Goal: Task Accomplishment & Management: Complete application form

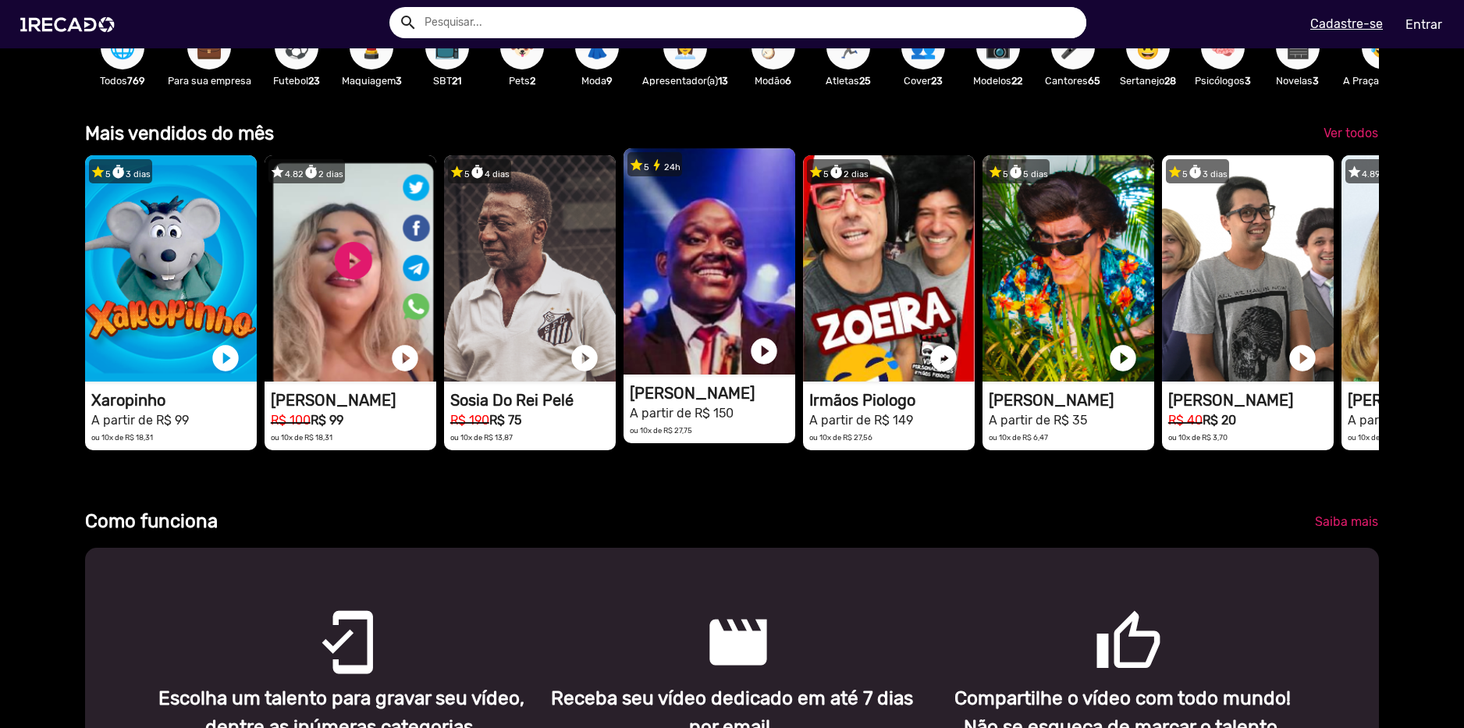
scroll to position [0, 4357]
click at [257, 330] on video "1RECADO vídeos dedicados para fãs e empresas" at bounding box center [171, 268] width 172 height 226
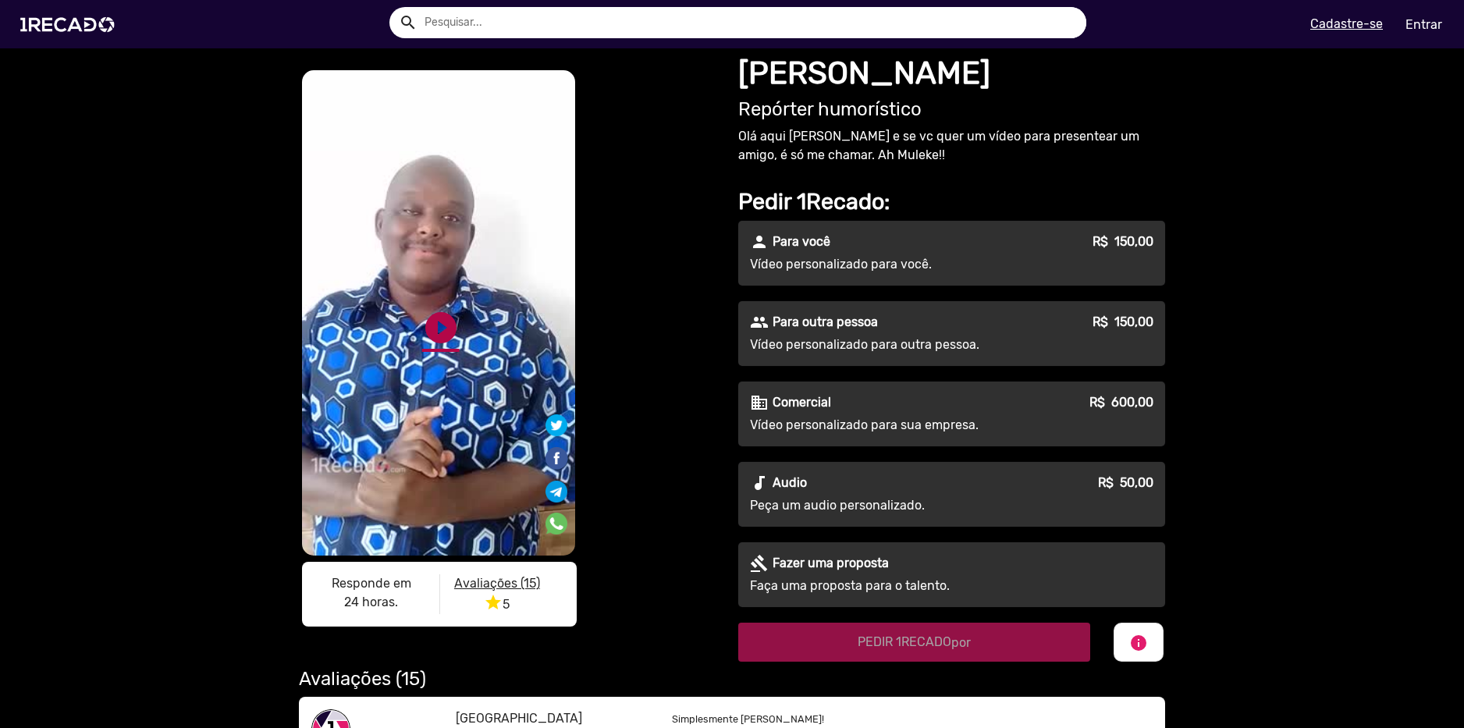
click at [425, 321] on link "play_circle_filled" at bounding box center [440, 327] width 37 height 37
click at [435, 311] on link "pause_circle" at bounding box center [440, 327] width 37 height 37
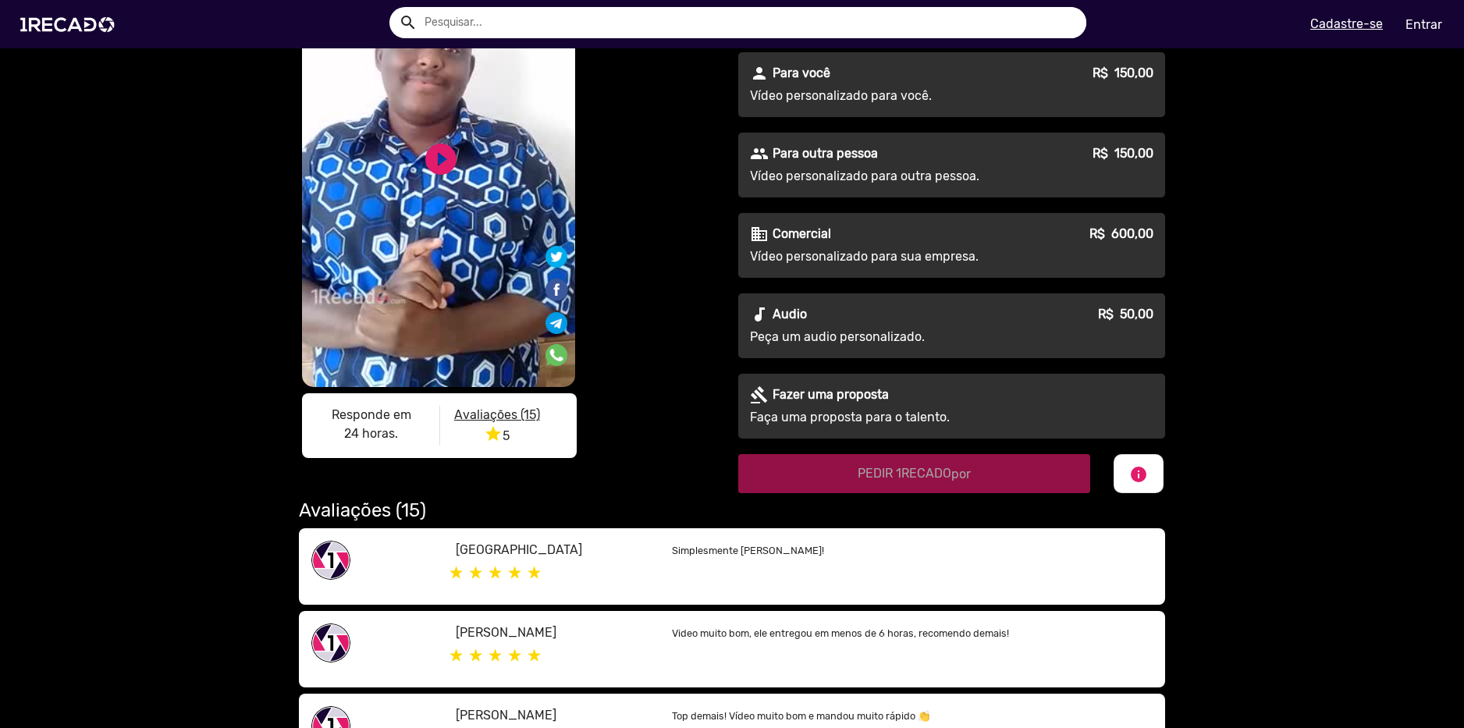
scroll to position [234, 0]
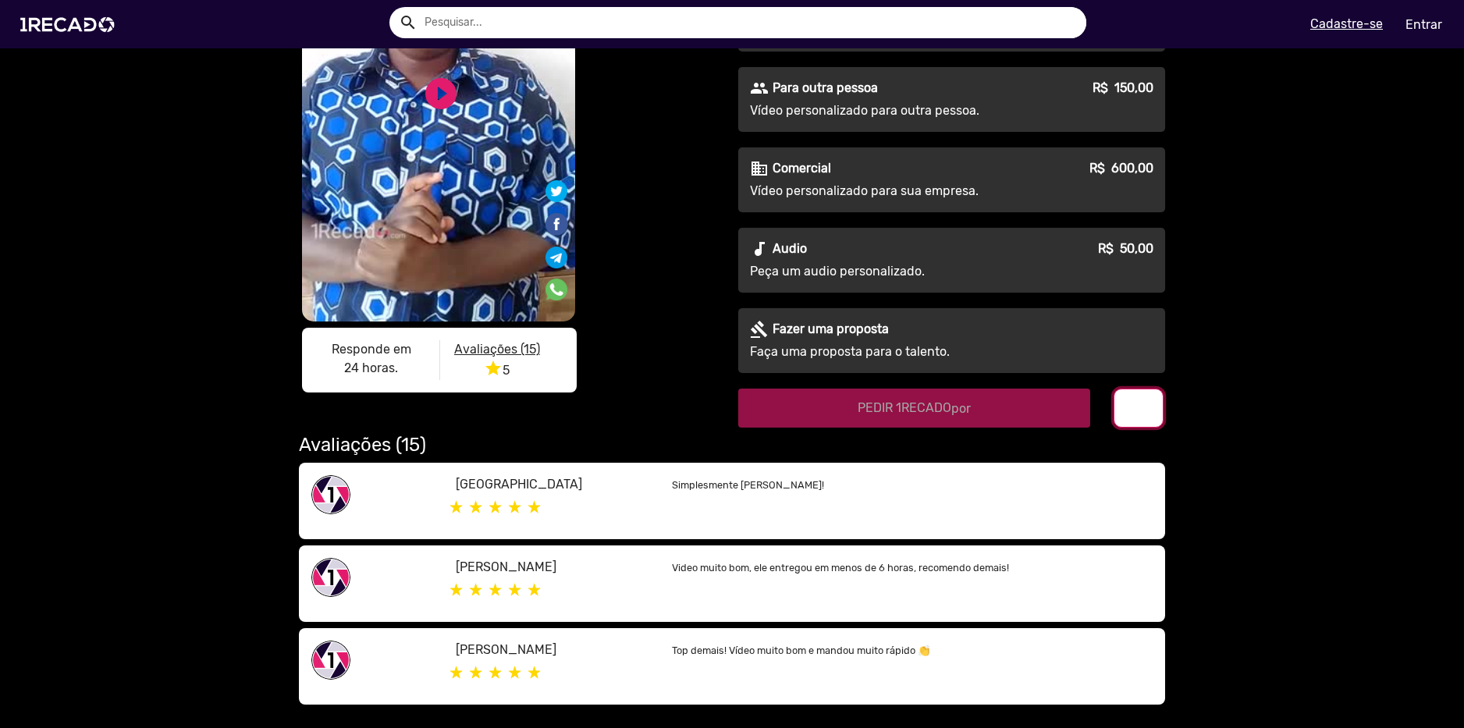
click at [1135, 410] on mat-icon "info" at bounding box center [1138, 409] width 19 height 19
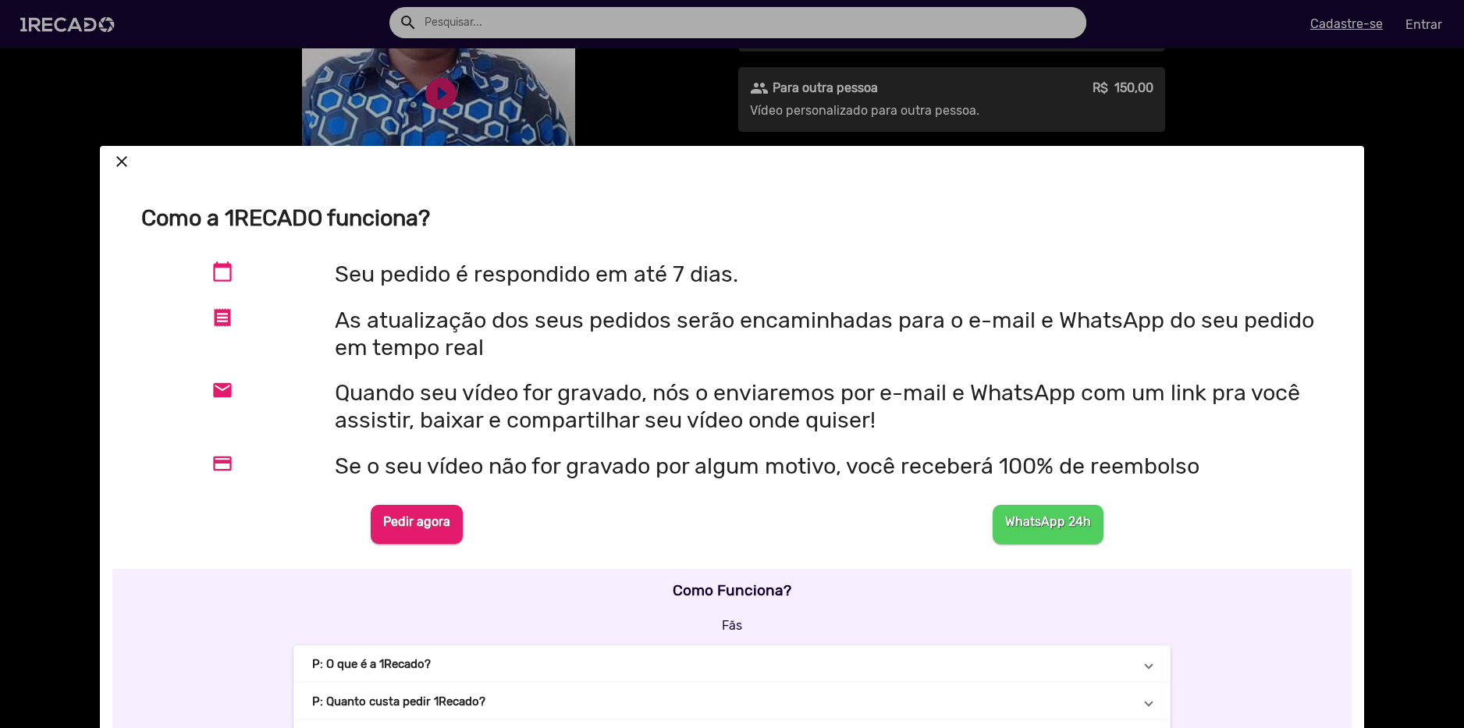
click at [986, 84] on div at bounding box center [732, 364] width 1464 height 728
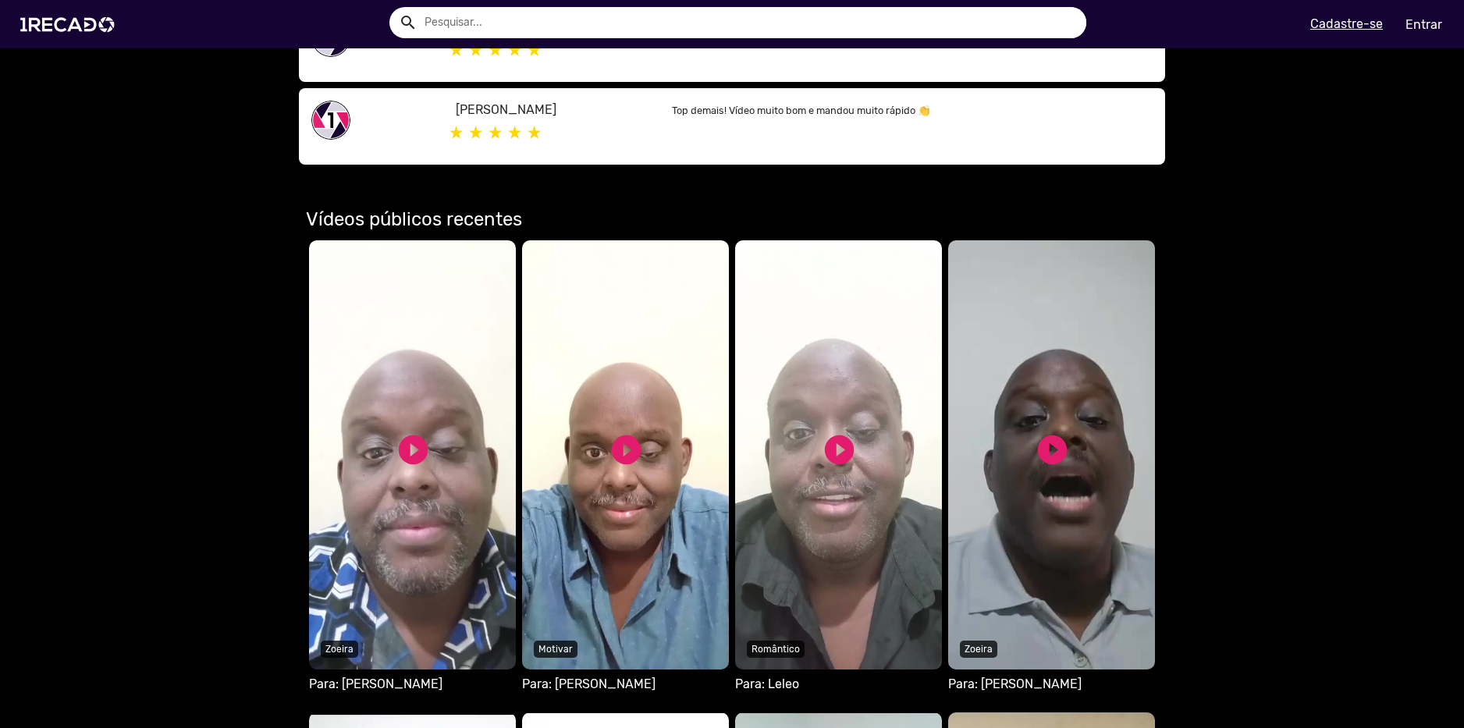
scroll to position [1014, 0]
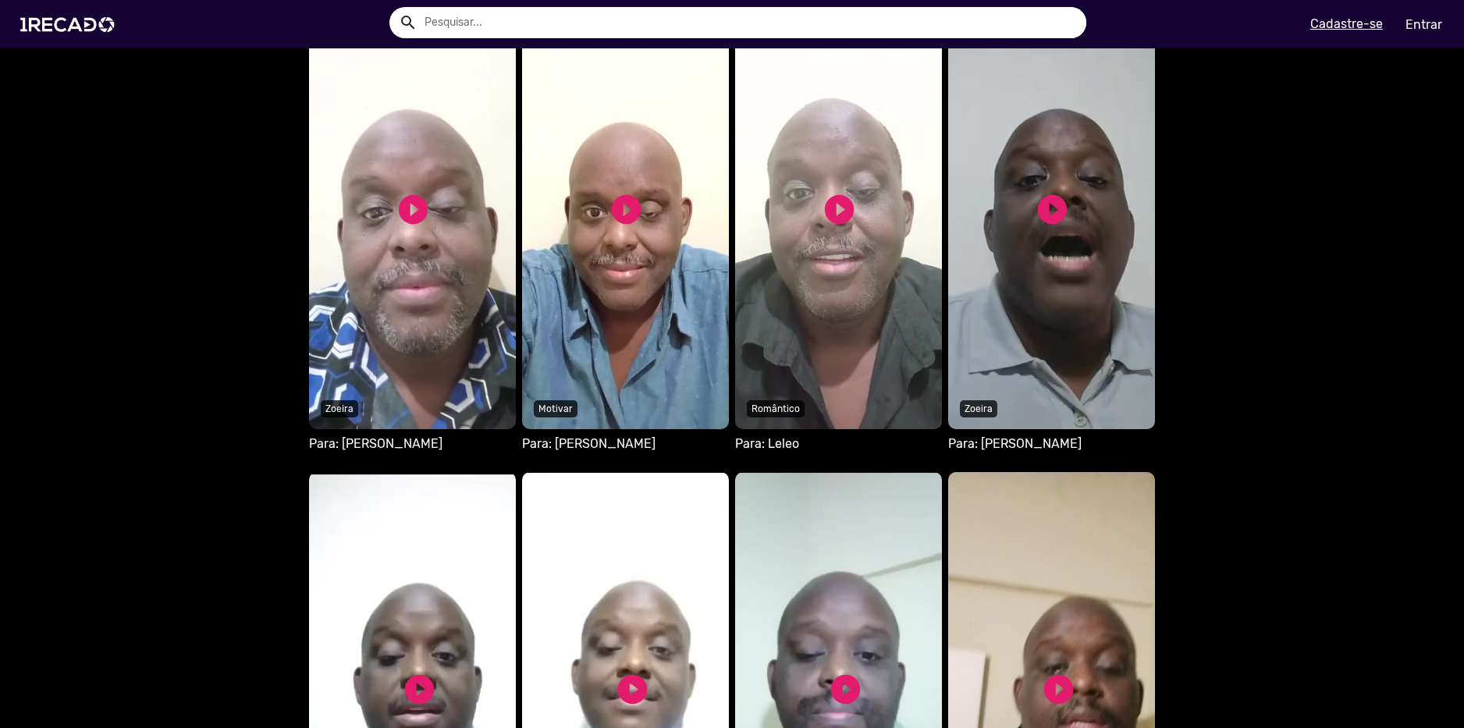
click at [516, 201] on video "Seu navegador não reproduz vídeo em HTML5" at bounding box center [412, 214] width 207 height 429
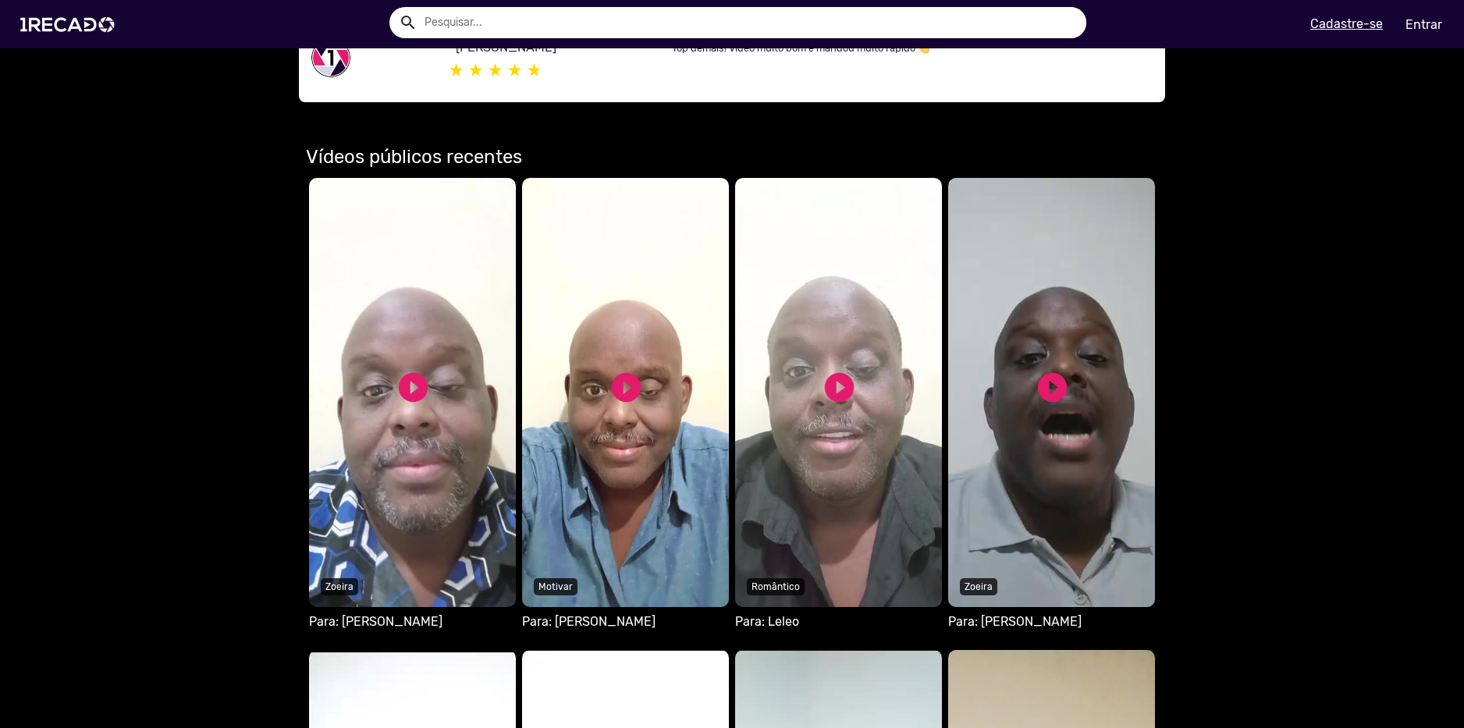
scroll to position [1170, 0]
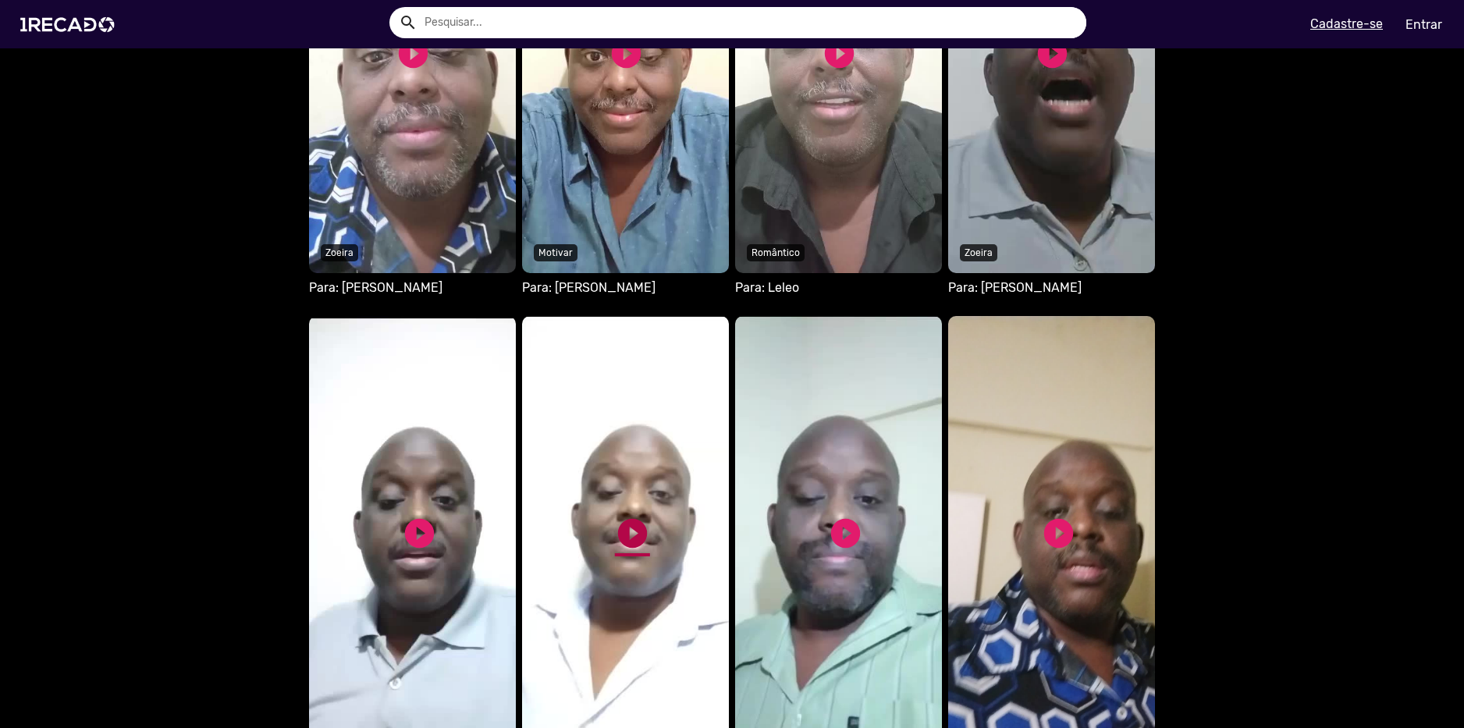
click at [628, 530] on link "play_circle_filled" at bounding box center [632, 533] width 35 height 35
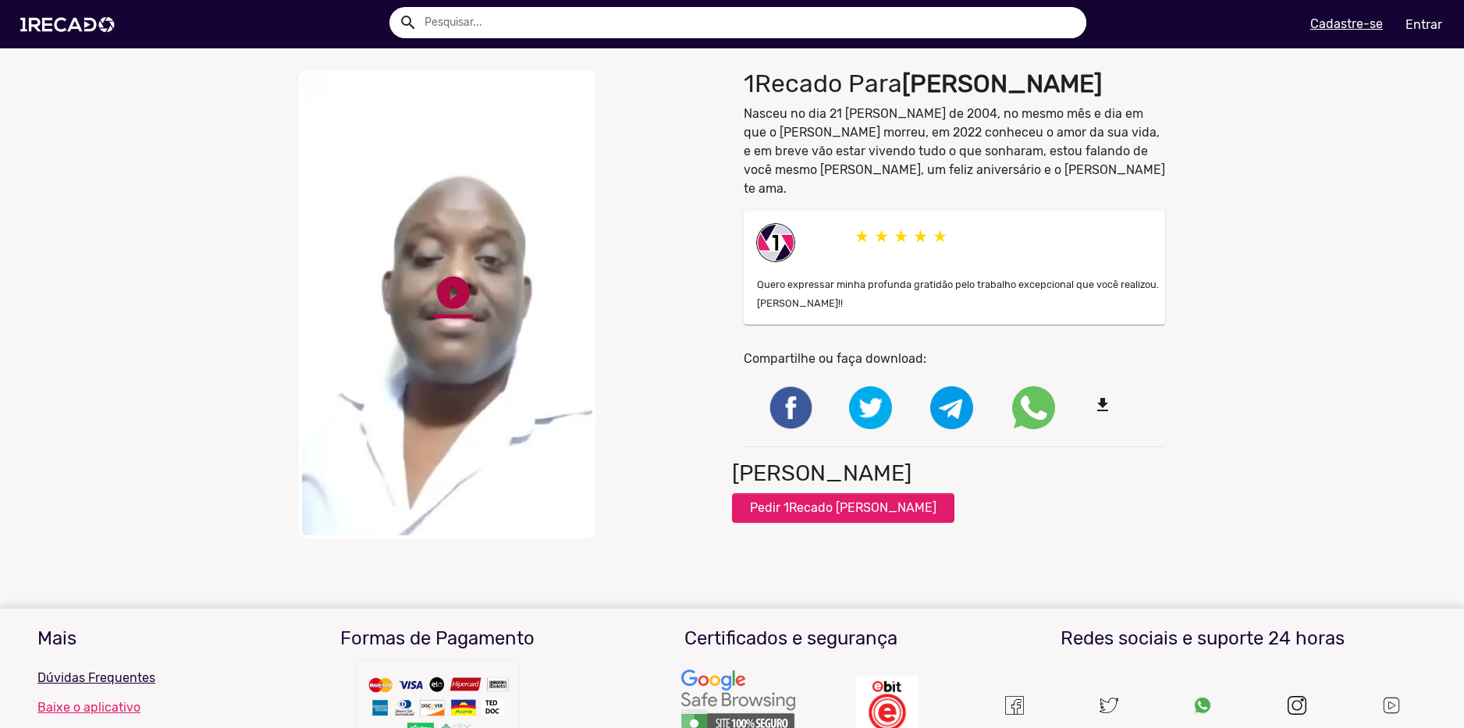
click at [454, 297] on link "play_circle_filled" at bounding box center [453, 292] width 39 height 39
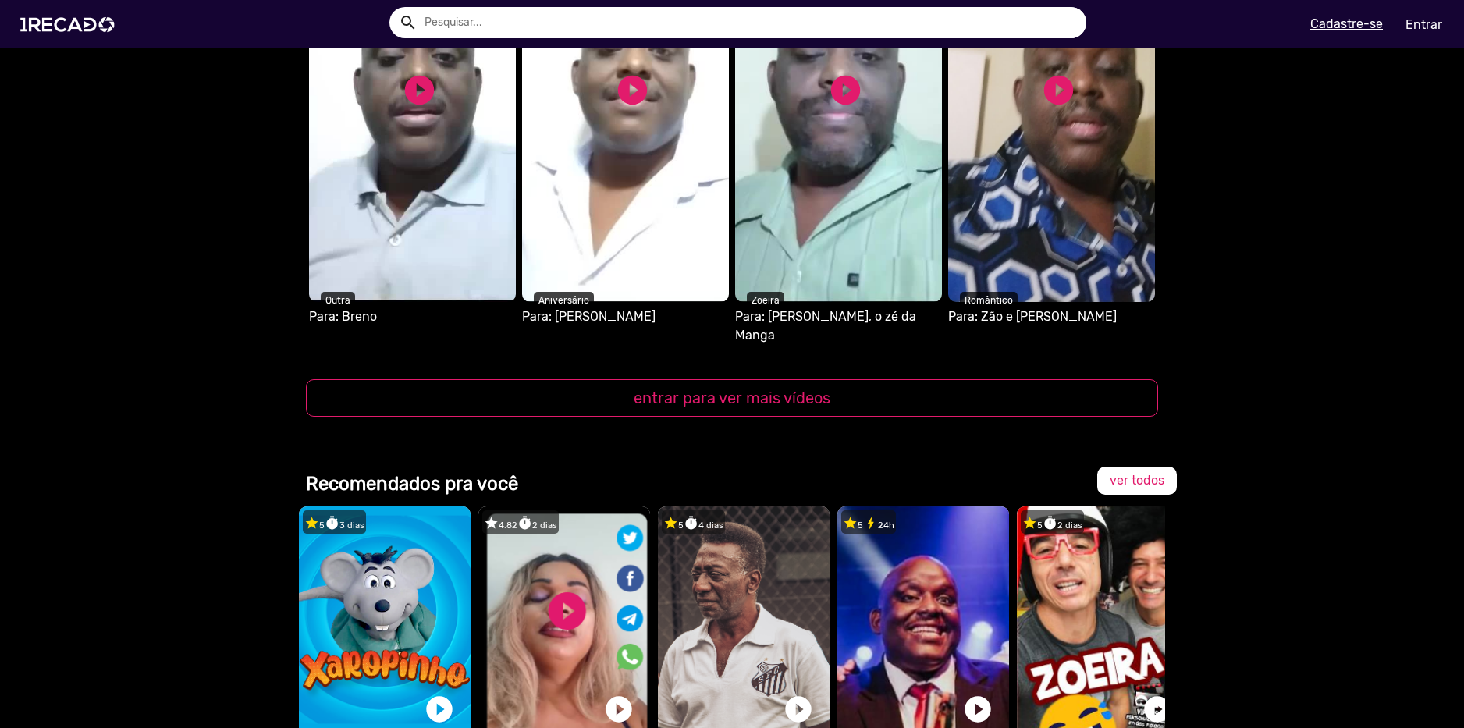
scroll to position [1639, 0]
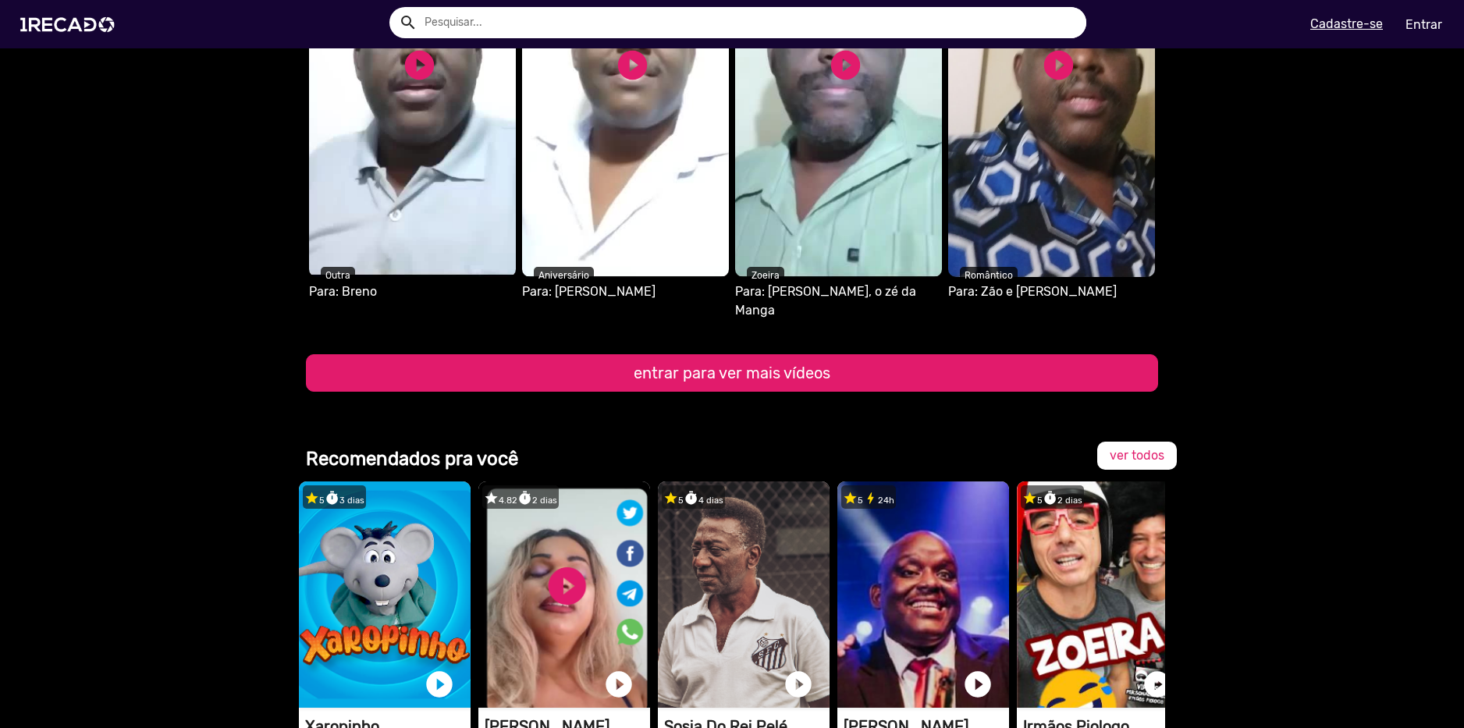
click at [925, 354] on button "entrar para ver mais vídeos" at bounding box center [732, 372] width 852 height 37
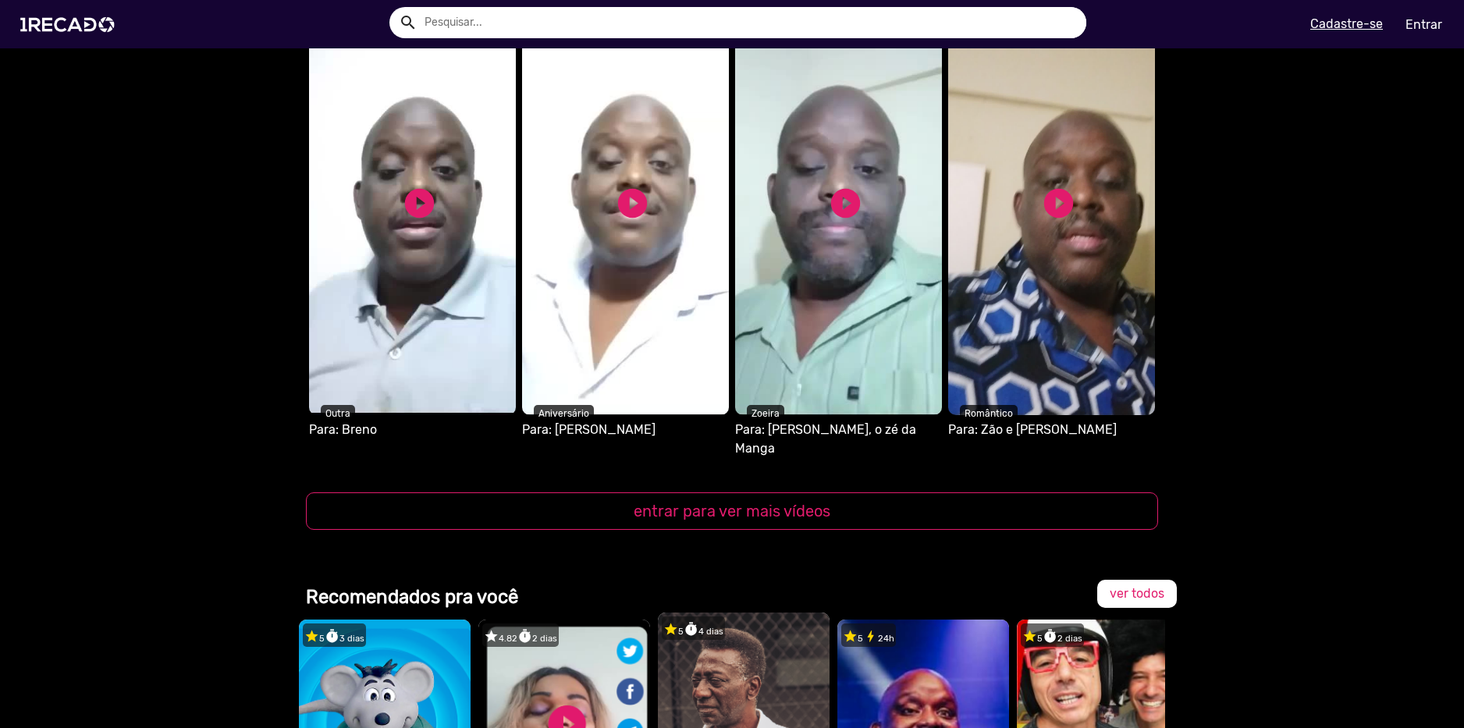
scroll to position [1873, 0]
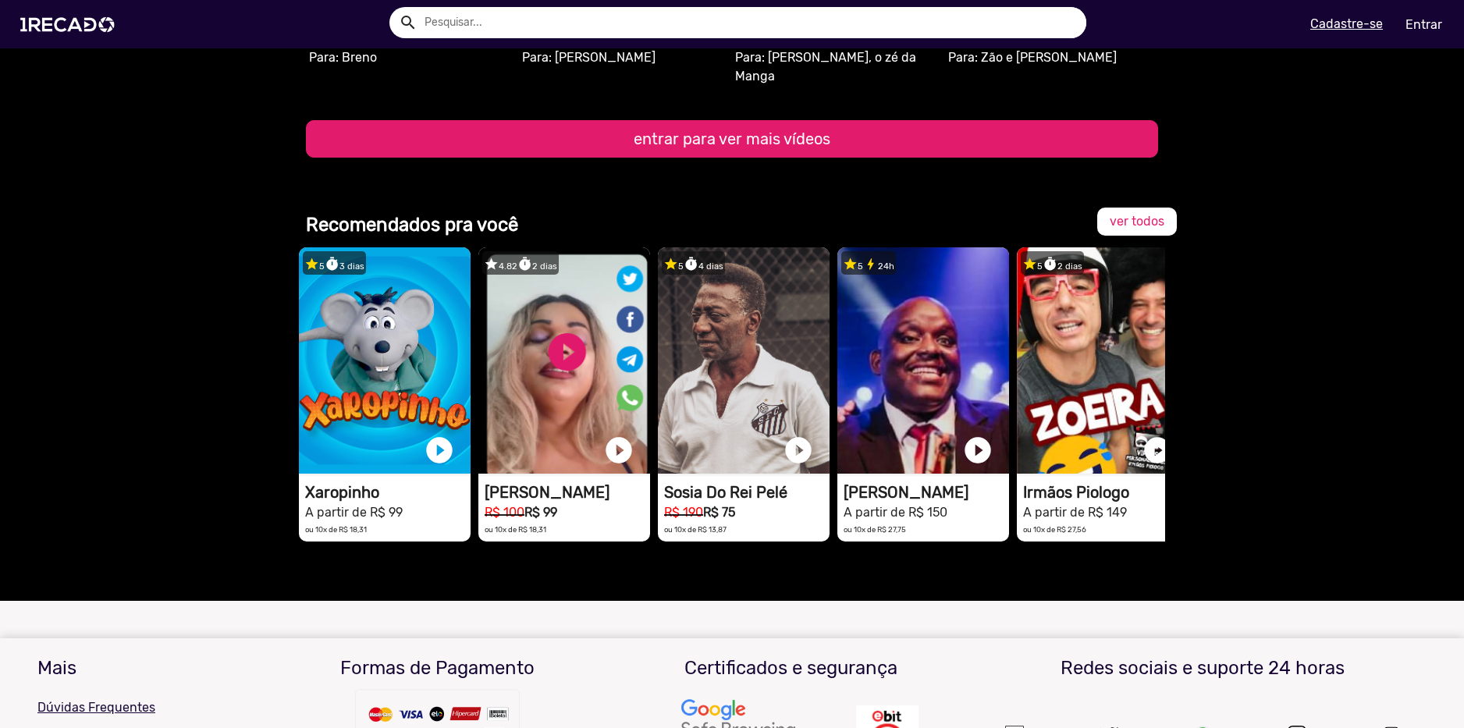
click at [760, 125] on button "entrar para ver mais vídeos" at bounding box center [732, 138] width 852 height 37
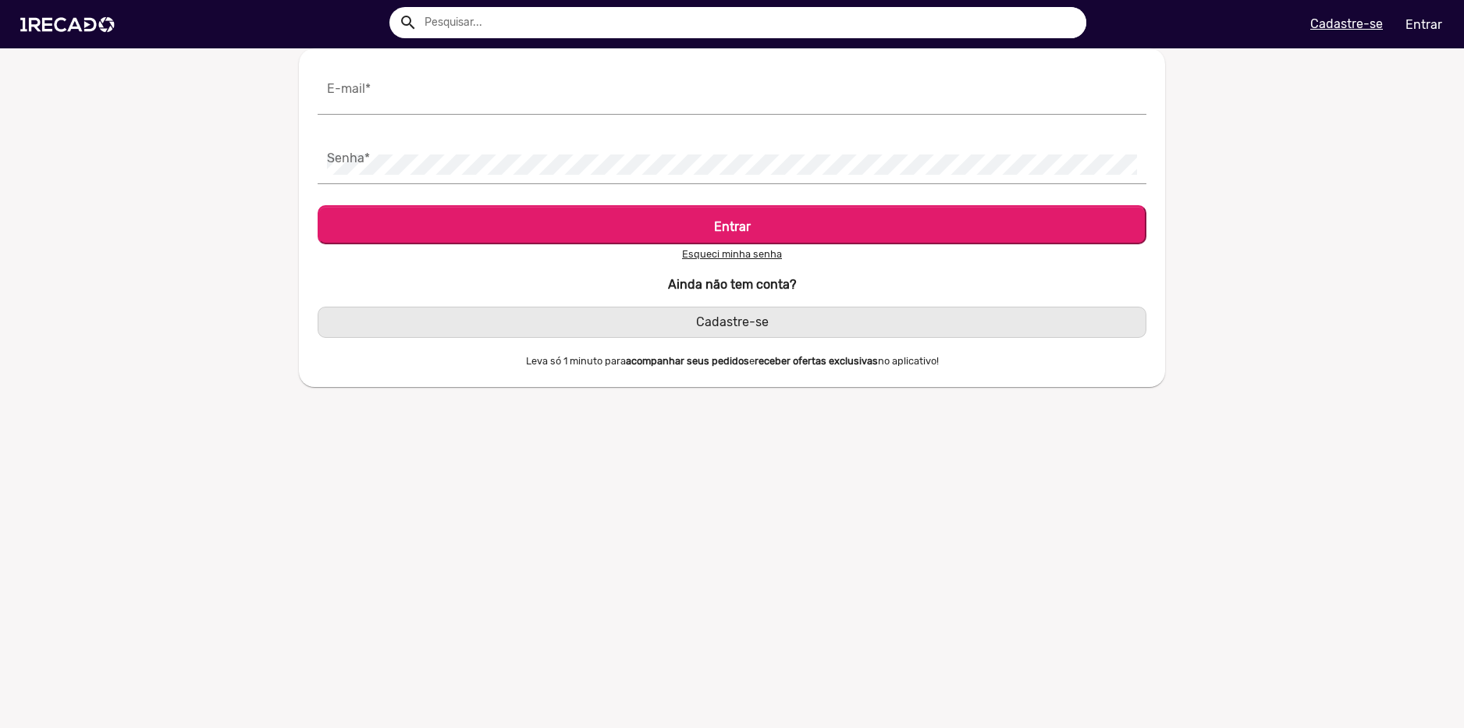
click at [751, 318] on span "Cadastre-se" at bounding box center [732, 321] width 73 height 15
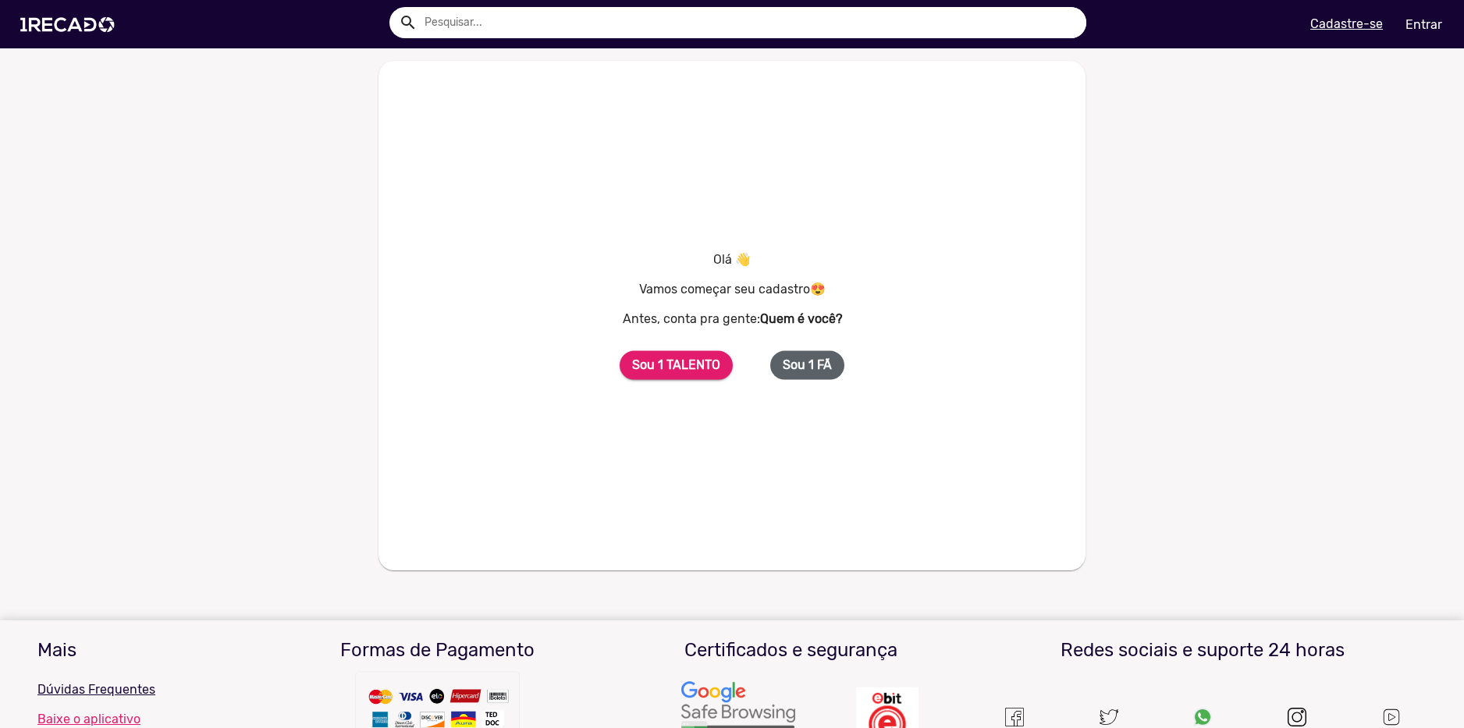
click at [810, 374] on button "Sou 1 FÃ" at bounding box center [807, 365] width 74 height 29
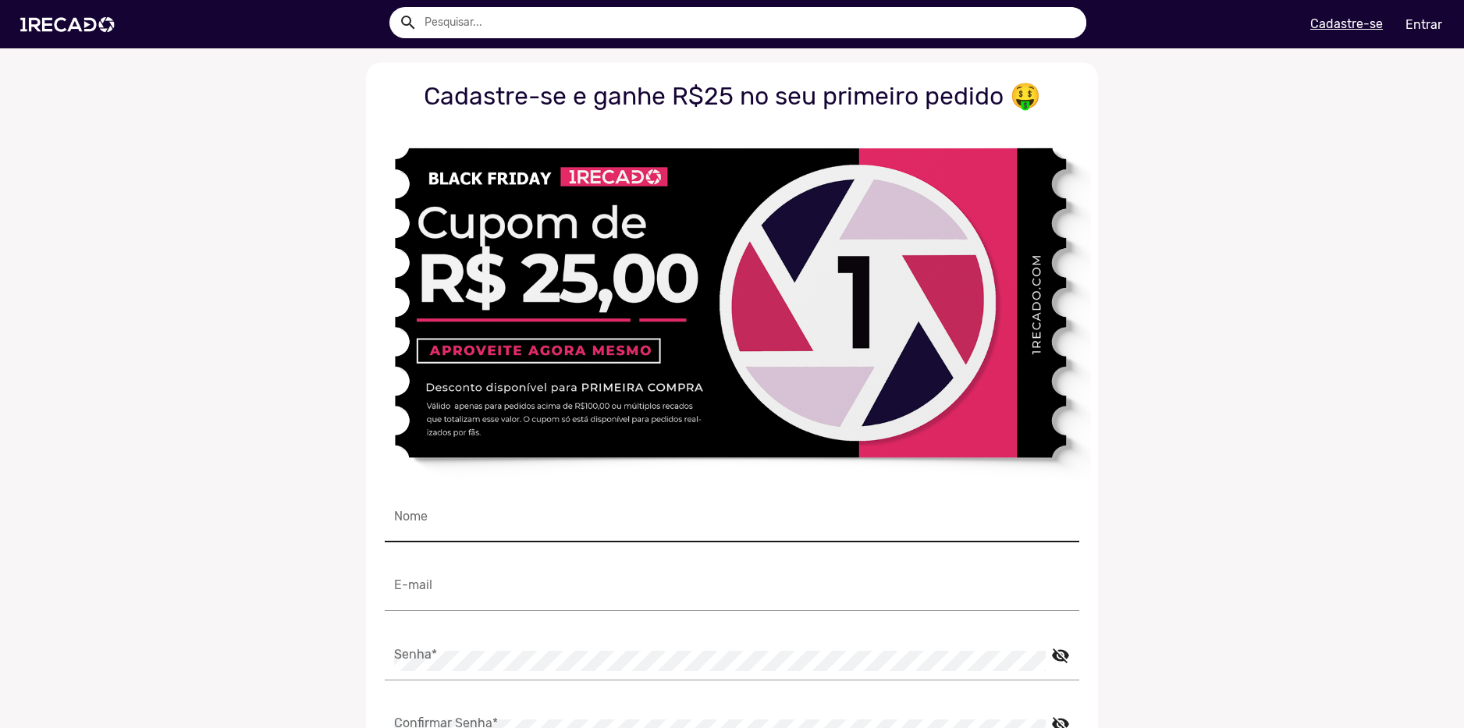
click at [482, 520] on input "Nome" at bounding box center [732, 523] width 676 height 20
type input "[PERSON_NAME]"
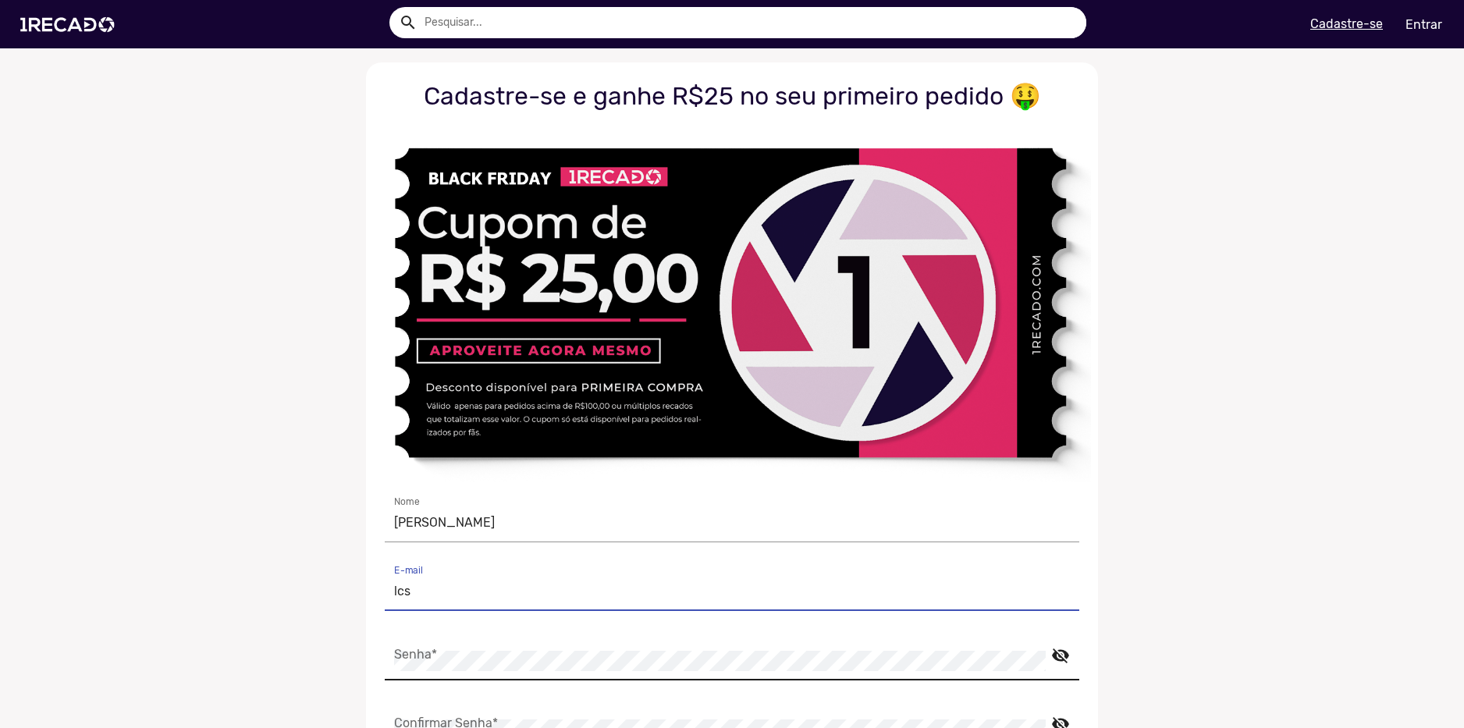
type input "[EMAIL_ADDRESS][DOMAIN_NAME]"
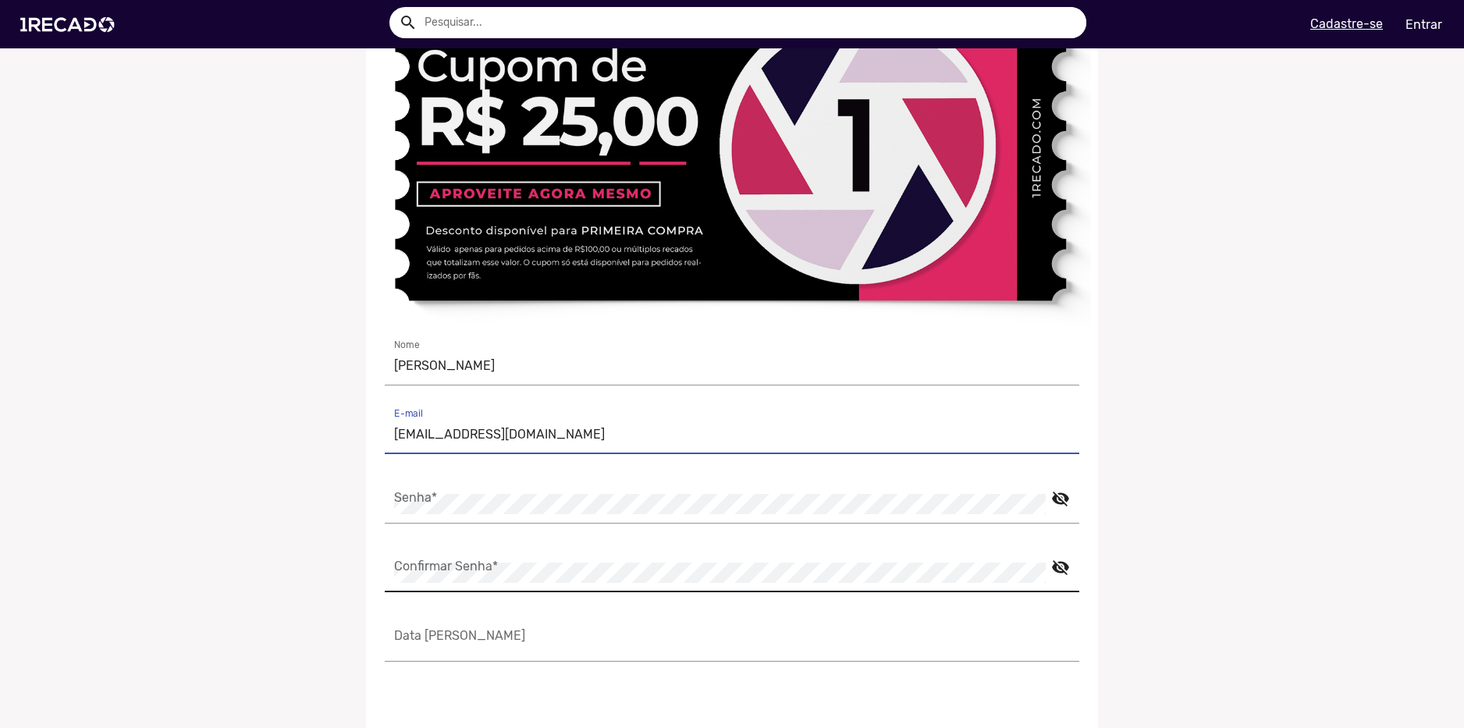
scroll to position [234, 0]
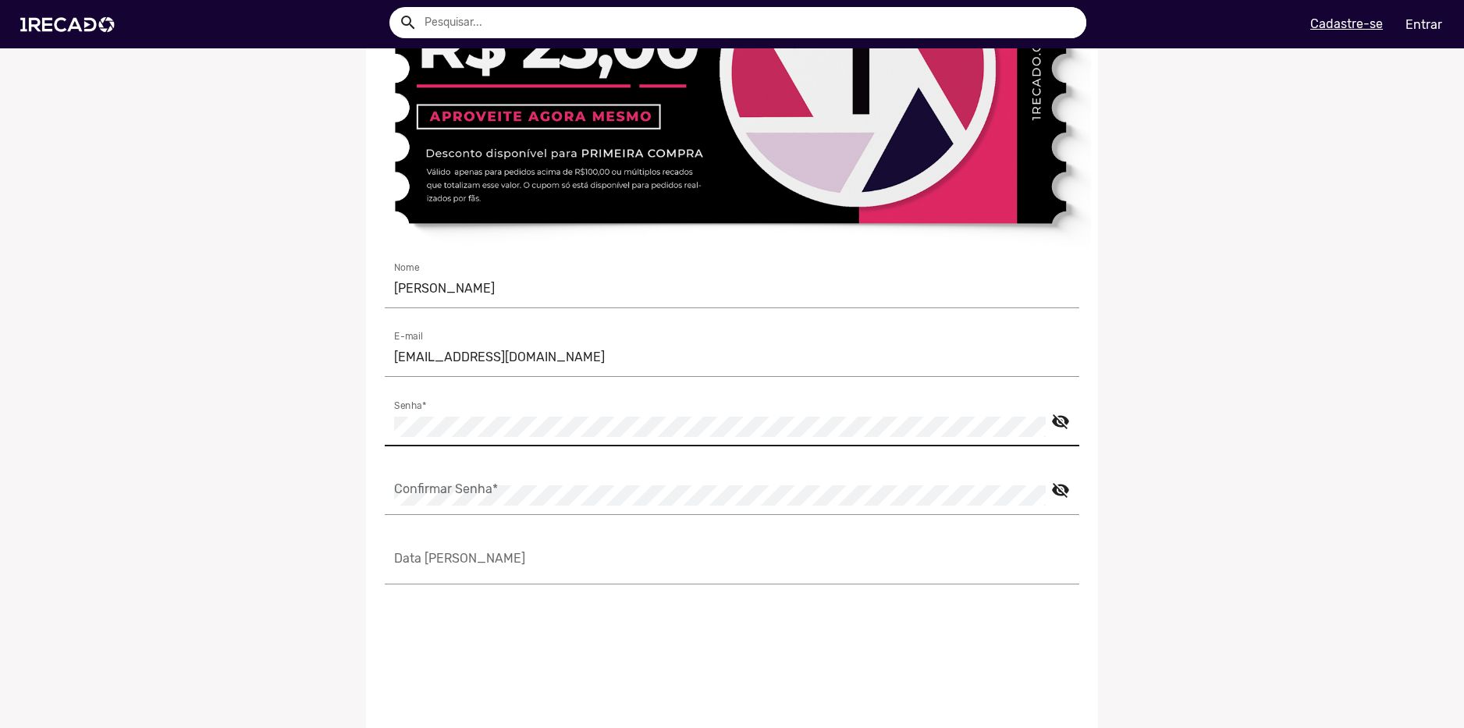
click at [1051, 418] on mat-icon "visibility_off" at bounding box center [1060, 416] width 19 height 19
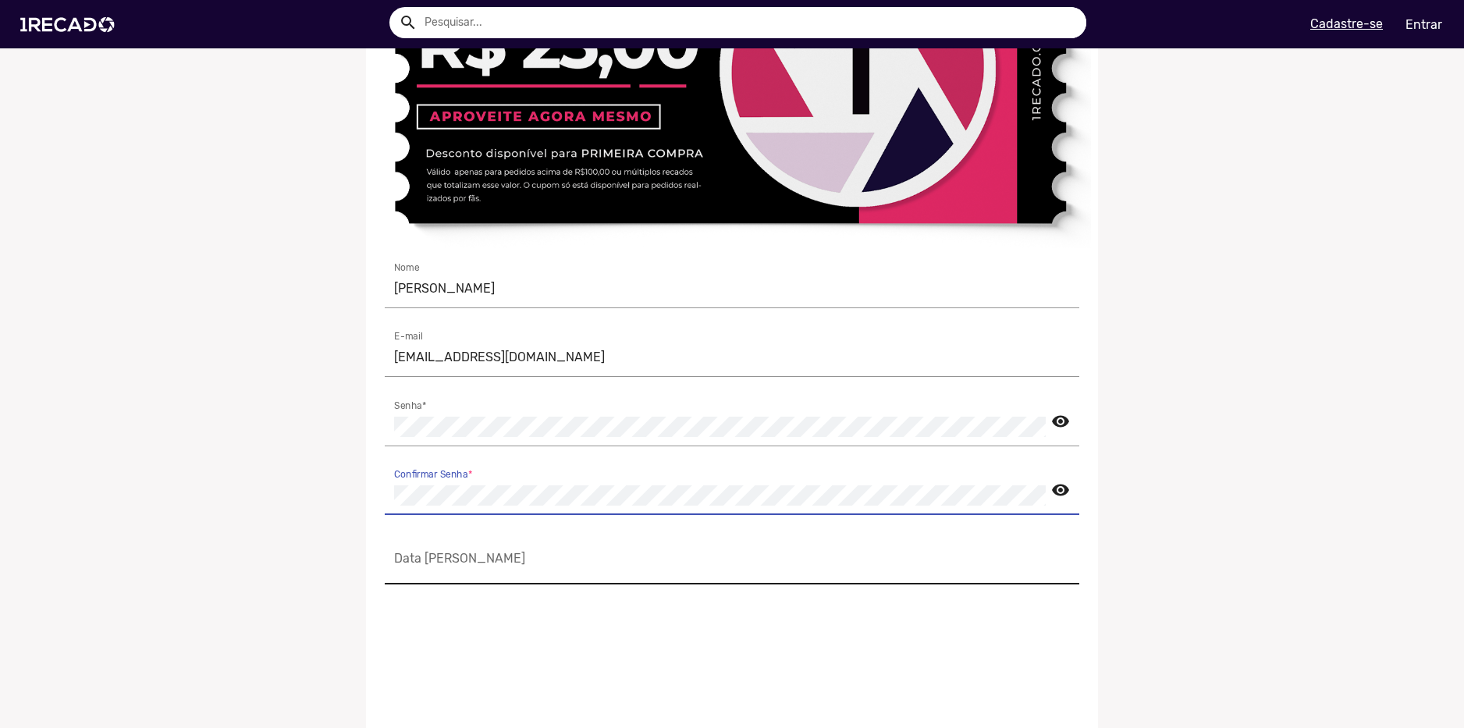
click at [471, 564] on input "Data [PERSON_NAME]" at bounding box center [732, 565] width 676 height 20
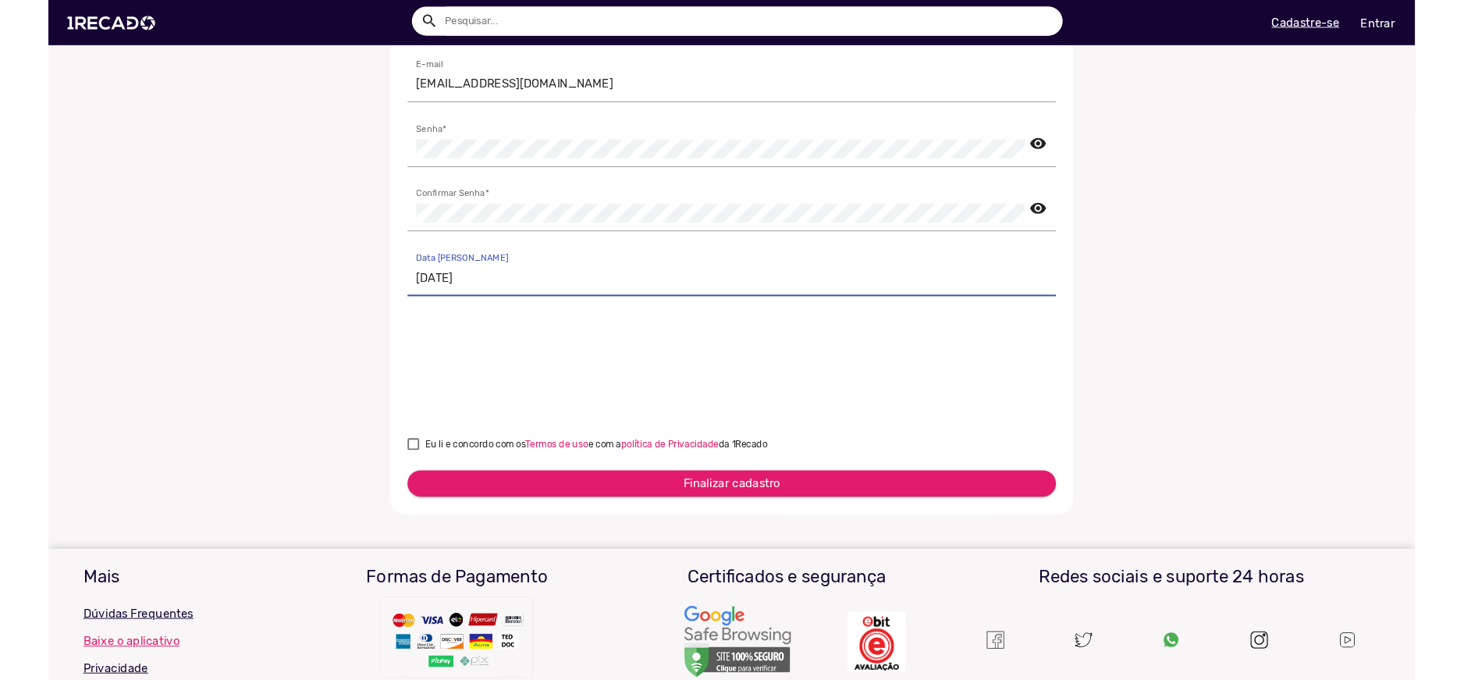
scroll to position [546, 0]
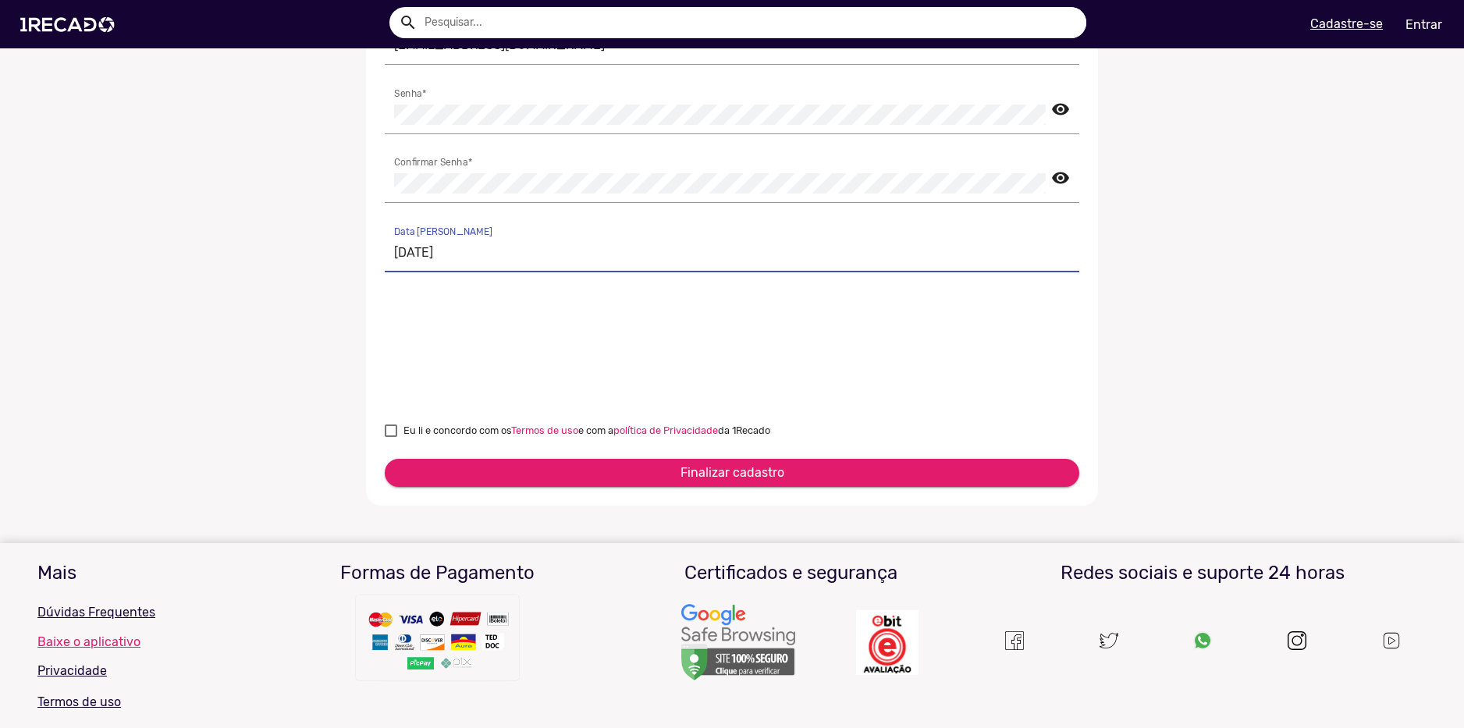
type input "[DATE]"
click at [396, 428] on label "Eu li e concordo com os Termos de uso e com a política de Privacidade da 1Recado" at bounding box center [577, 430] width 385 height 19
click at [391, 437] on input "Eu li e concordo com os Termos de uso e com a política de Privacidade da 1Recado" at bounding box center [390, 437] width 1 height 1
checkbox input "true"
click at [819, 481] on button "Finalizar cadastro" at bounding box center [732, 473] width 694 height 28
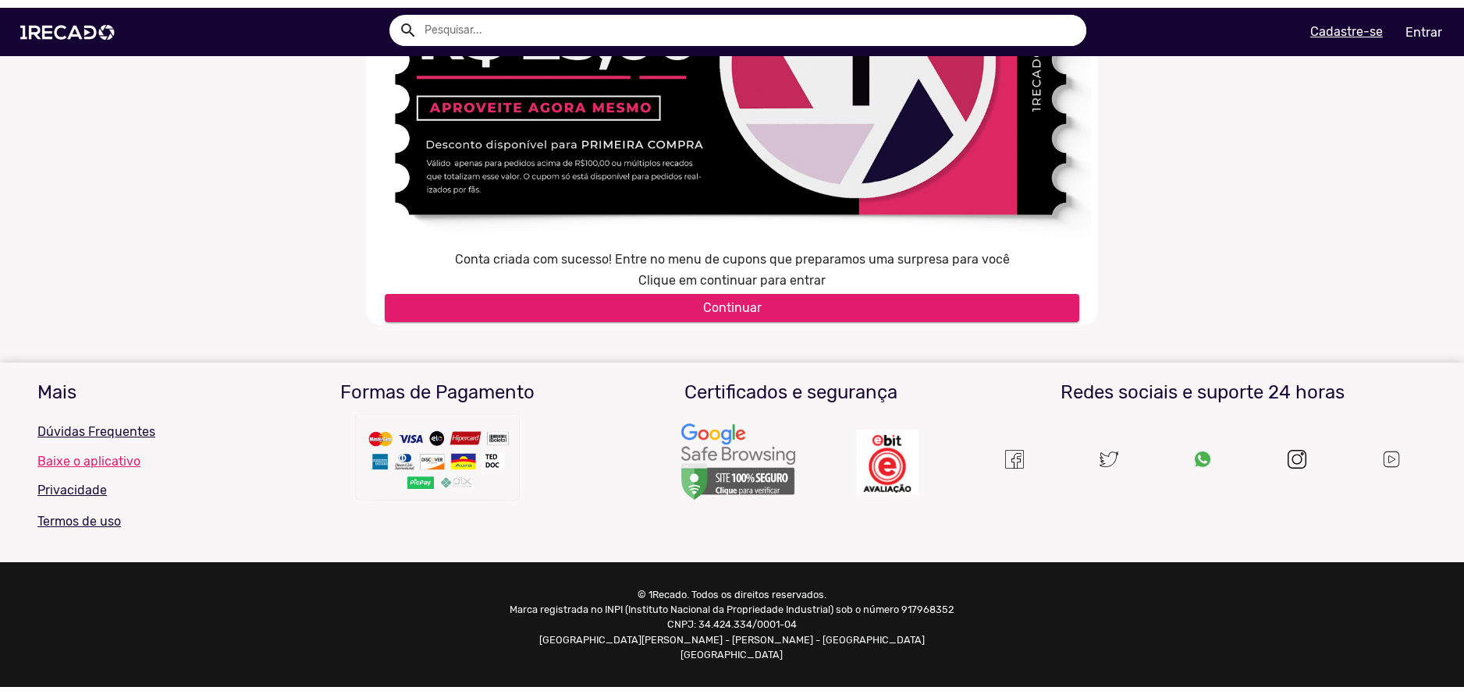
scroll to position [247, 0]
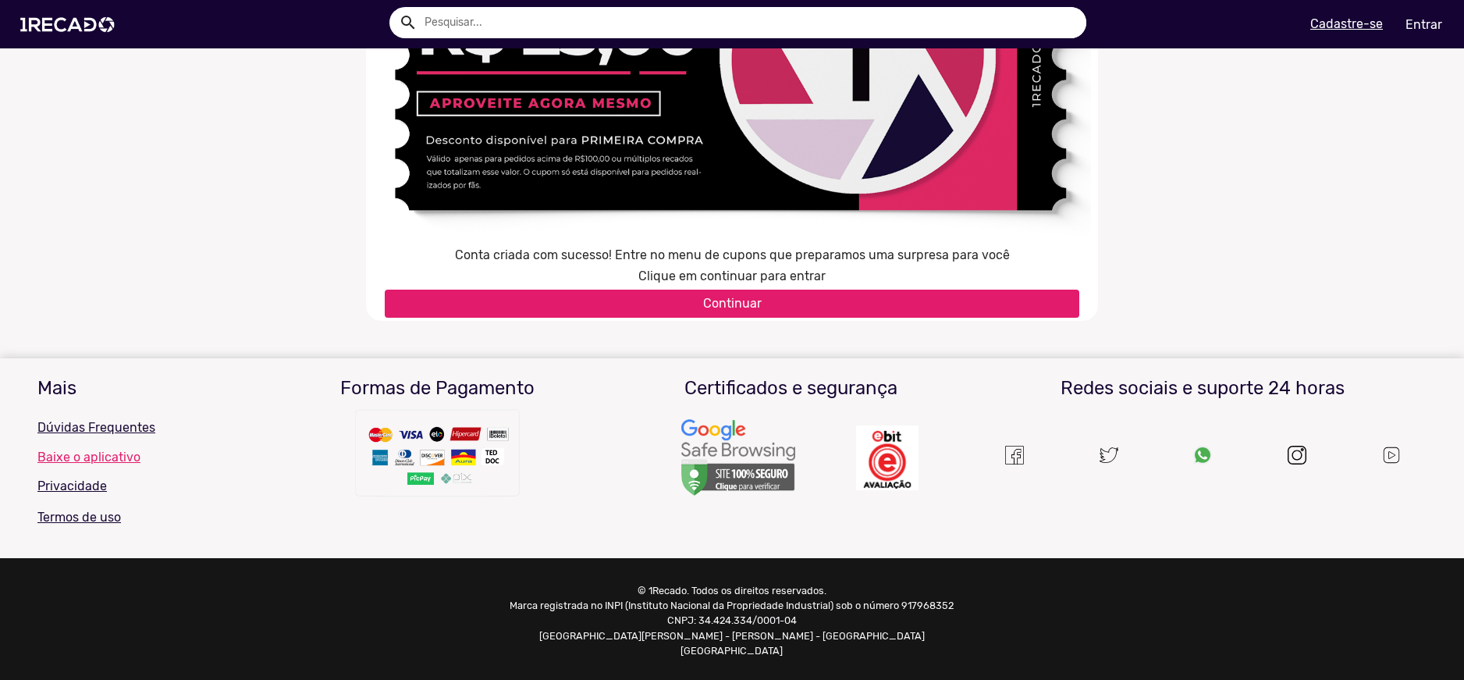
click at [745, 292] on button "Continuar" at bounding box center [732, 304] width 694 height 28
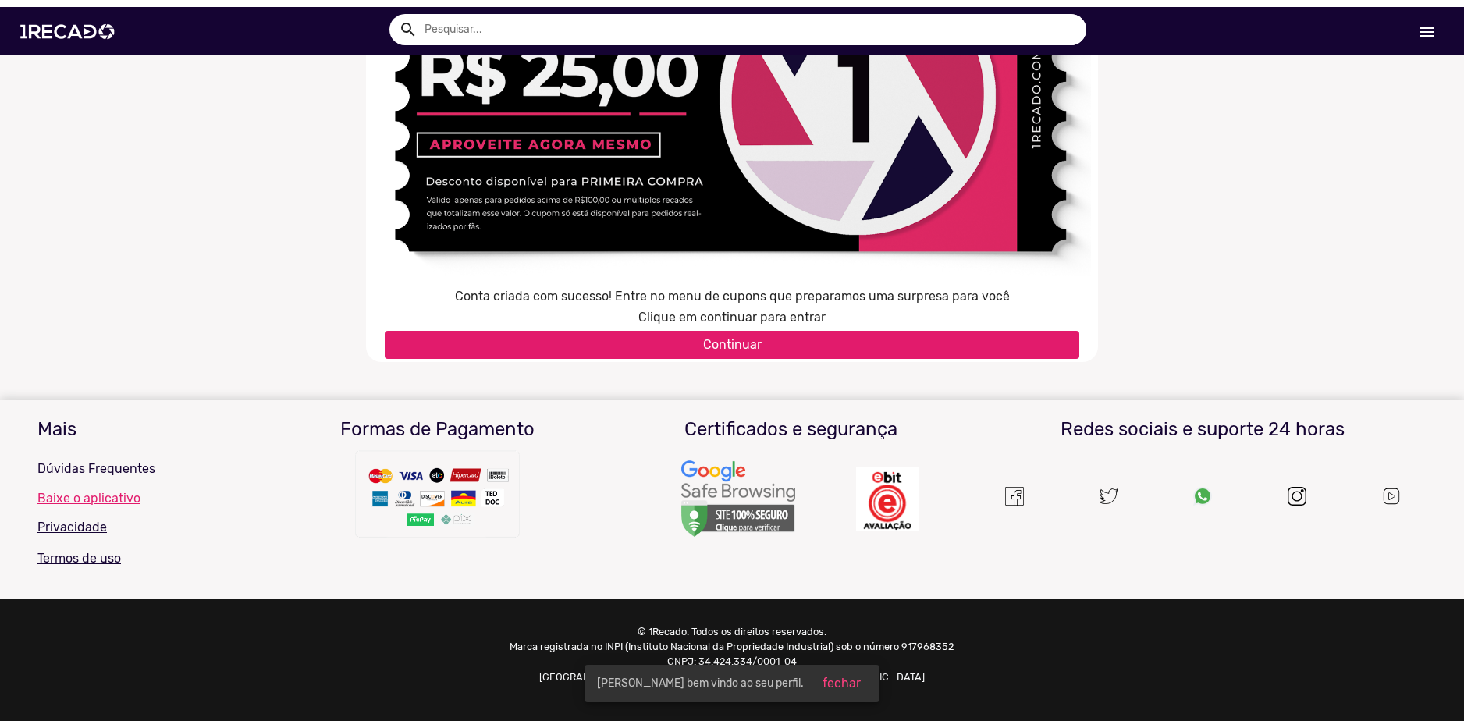
scroll to position [199, 0]
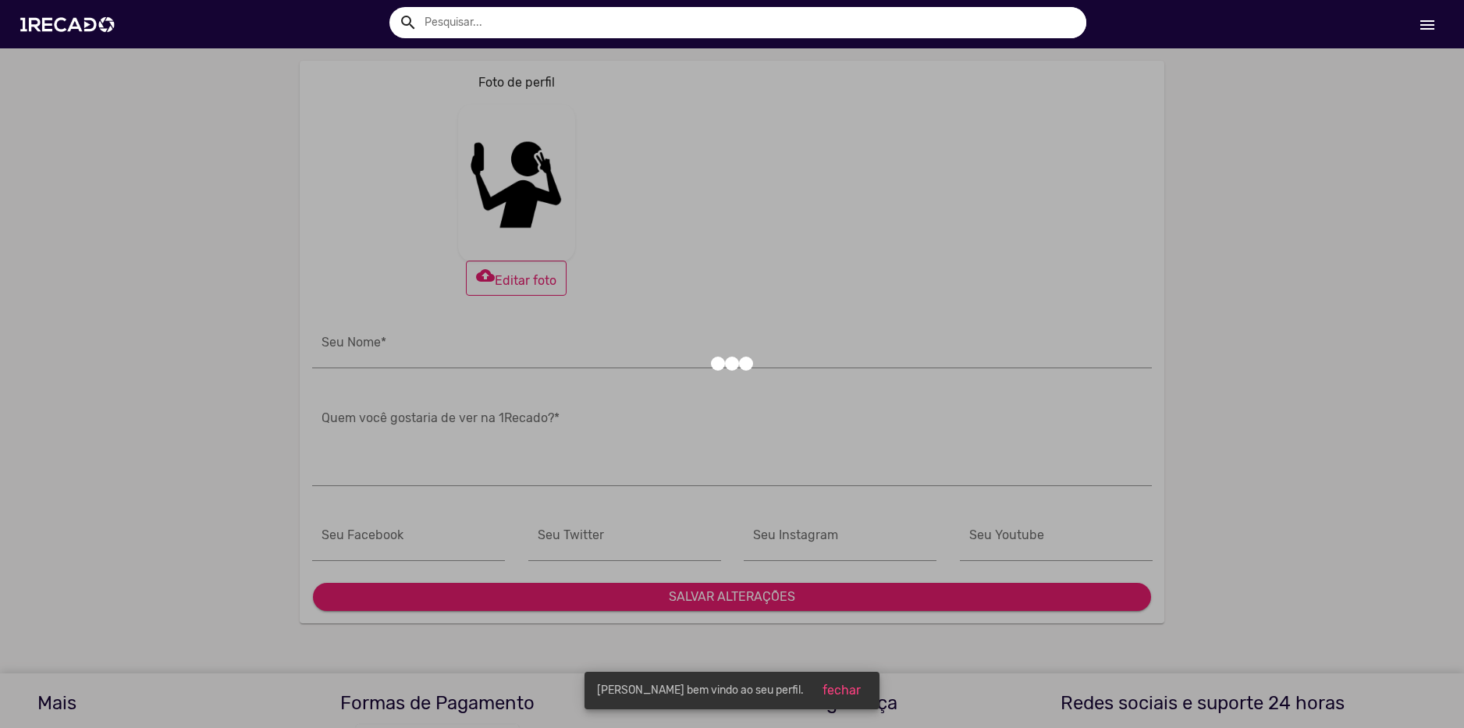
type input "[PERSON_NAME]"
type input "[URL][DOMAIN_NAME]"
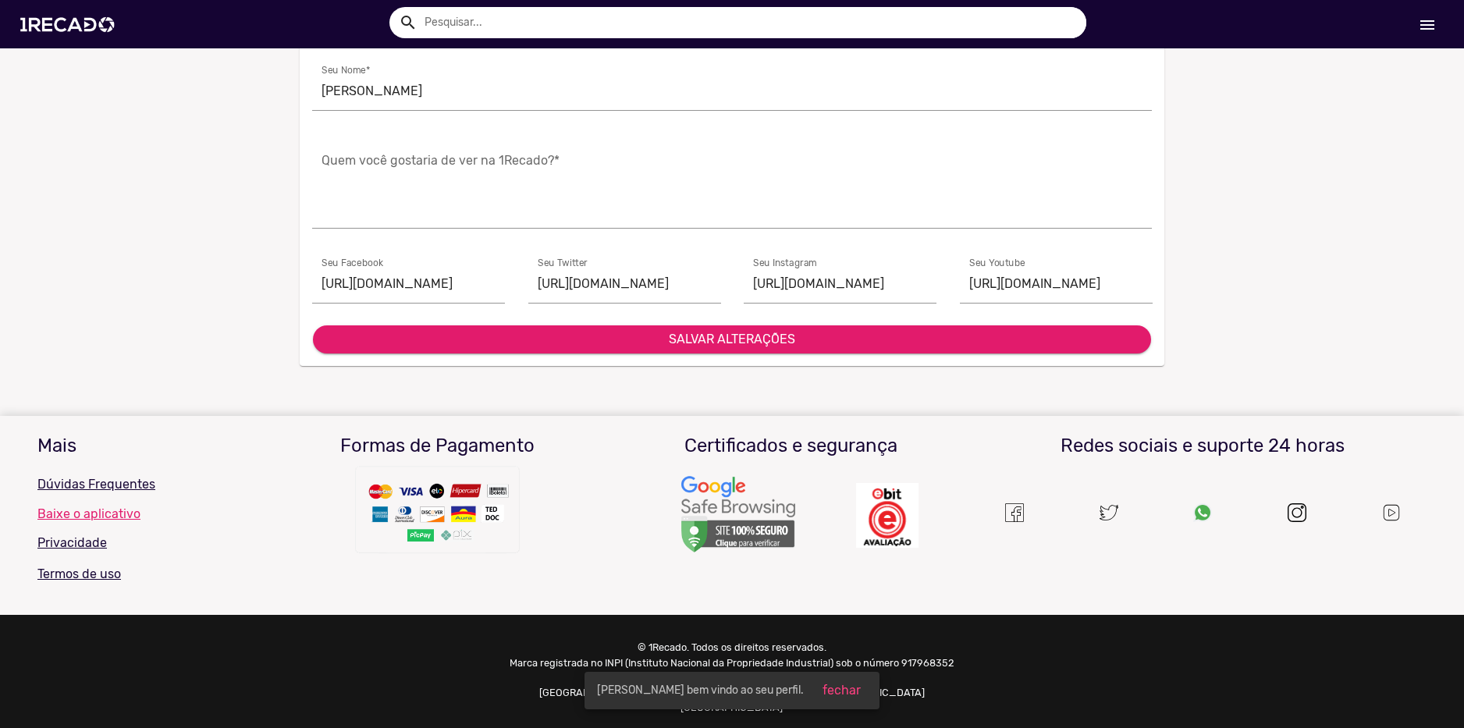
scroll to position [269, 0]
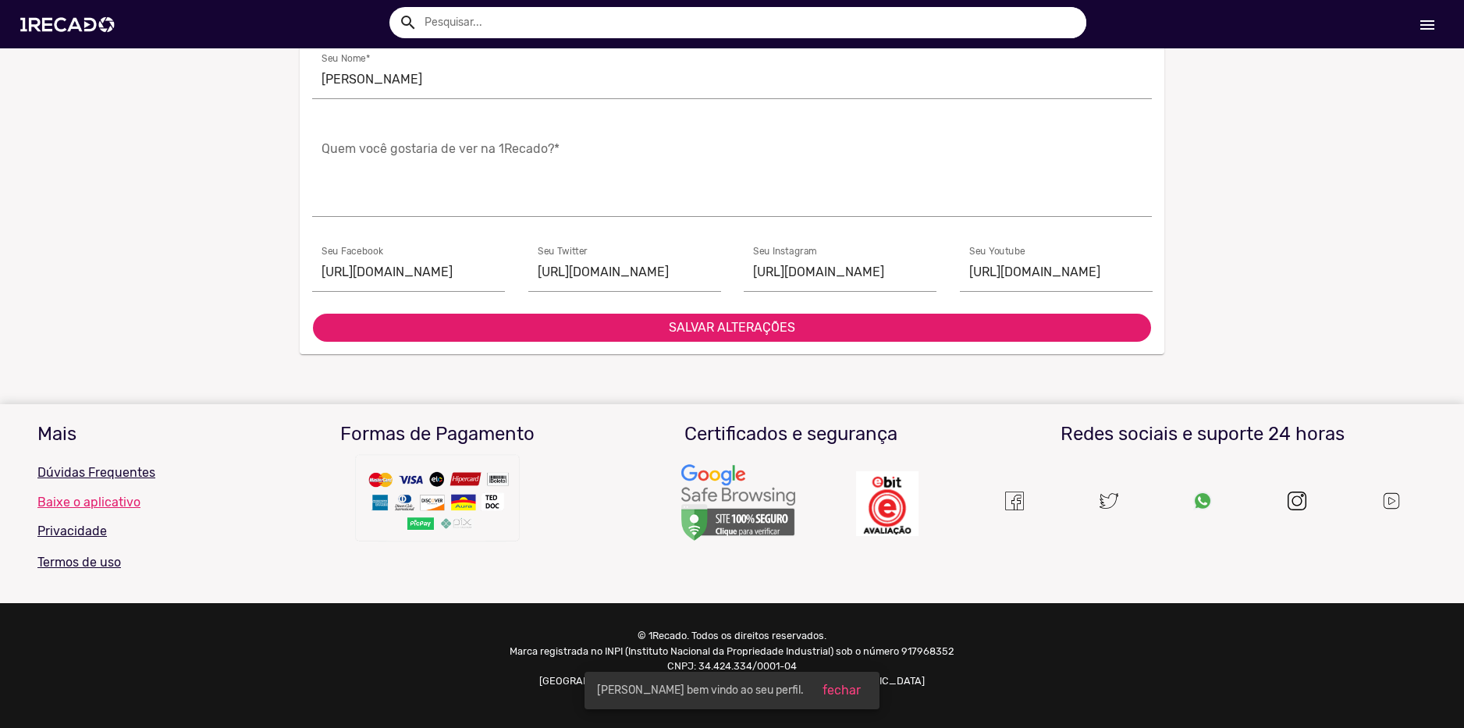
click at [762, 328] on span "SALVAR ALTERAÇÕES" at bounding box center [732, 327] width 126 height 15
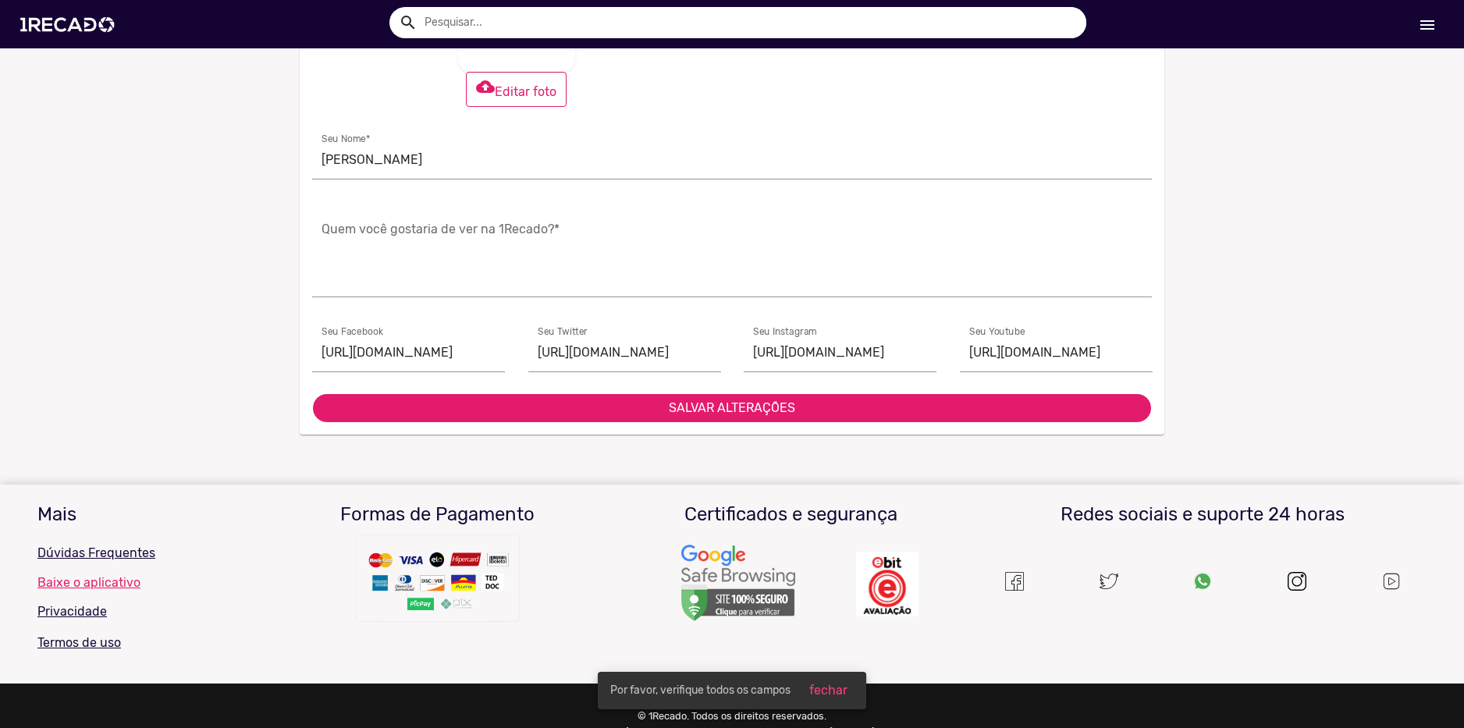
scroll to position [0, 0]
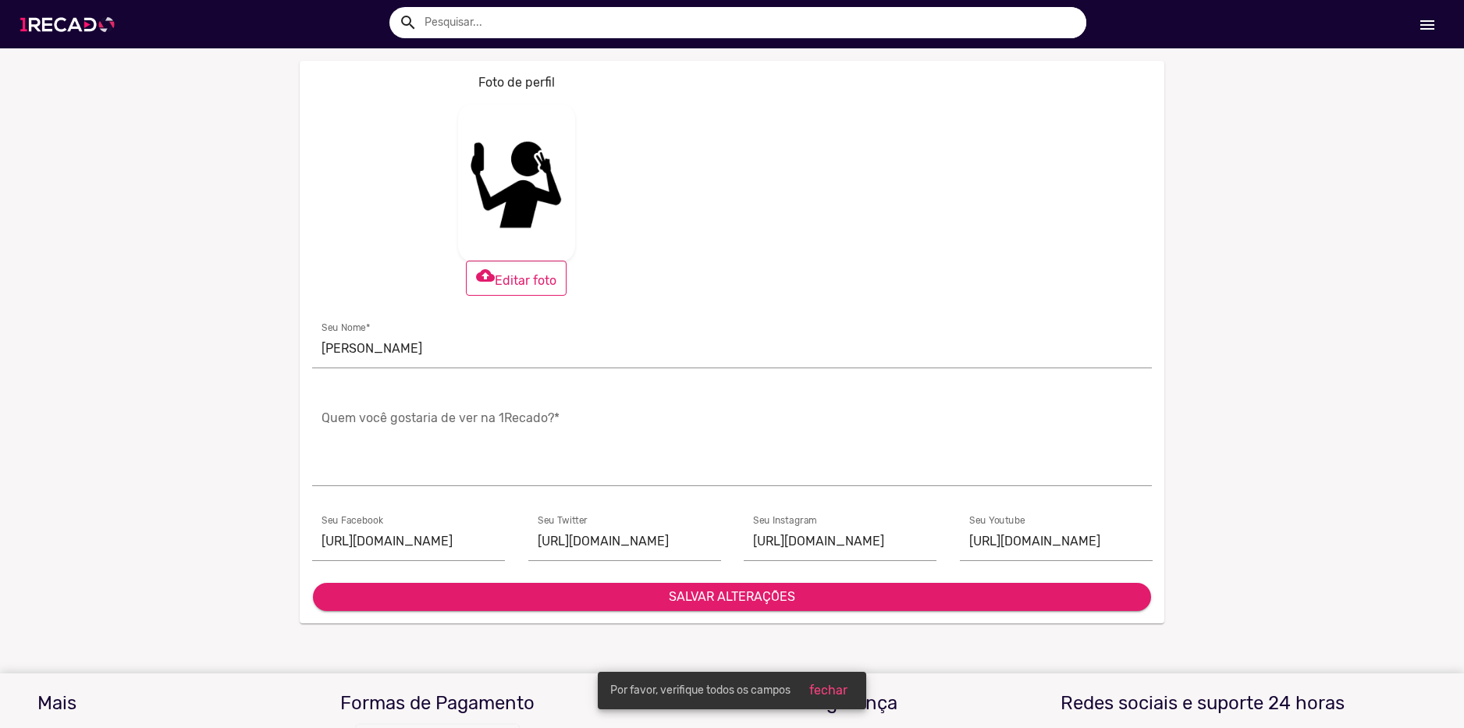
click at [91, 23] on img at bounding box center [71, 24] width 118 height 66
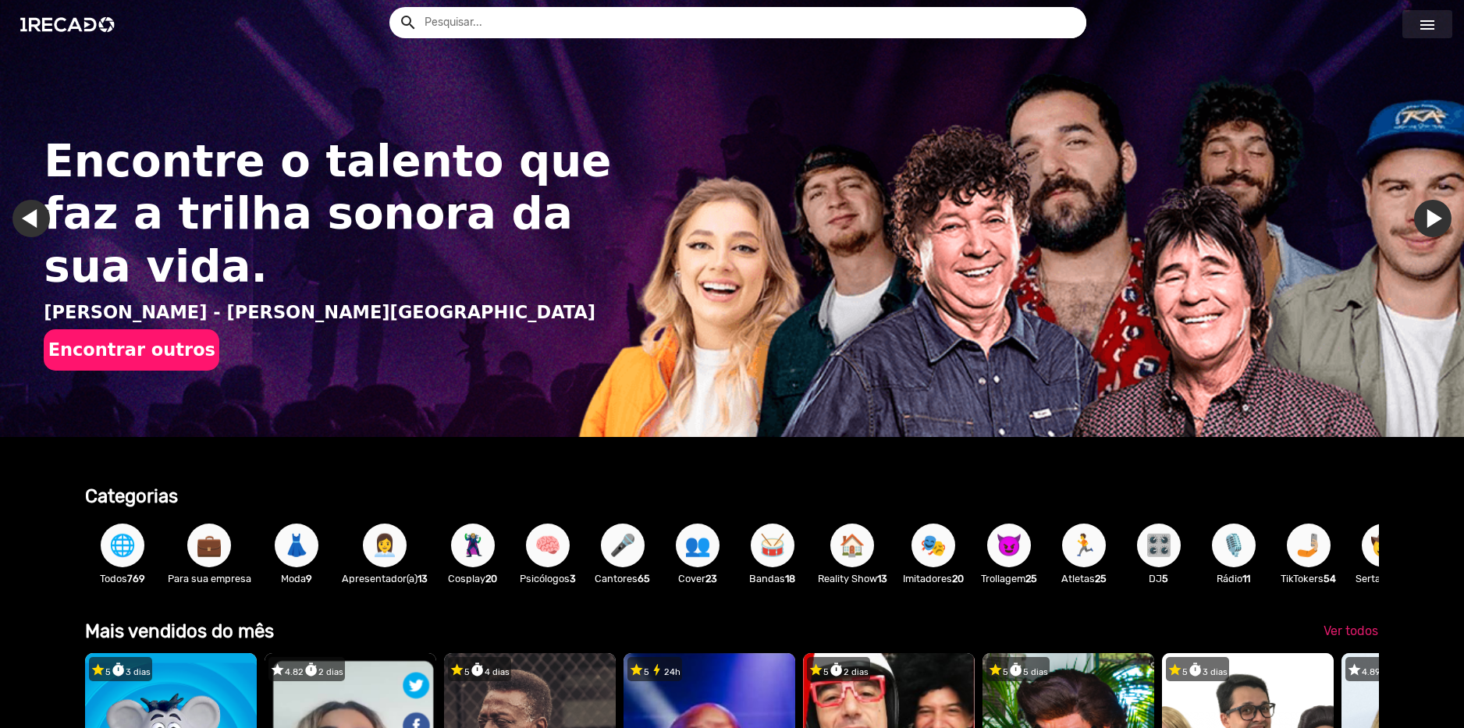
click at [1431, 30] on mat-icon "menu" at bounding box center [1427, 25] width 19 height 19
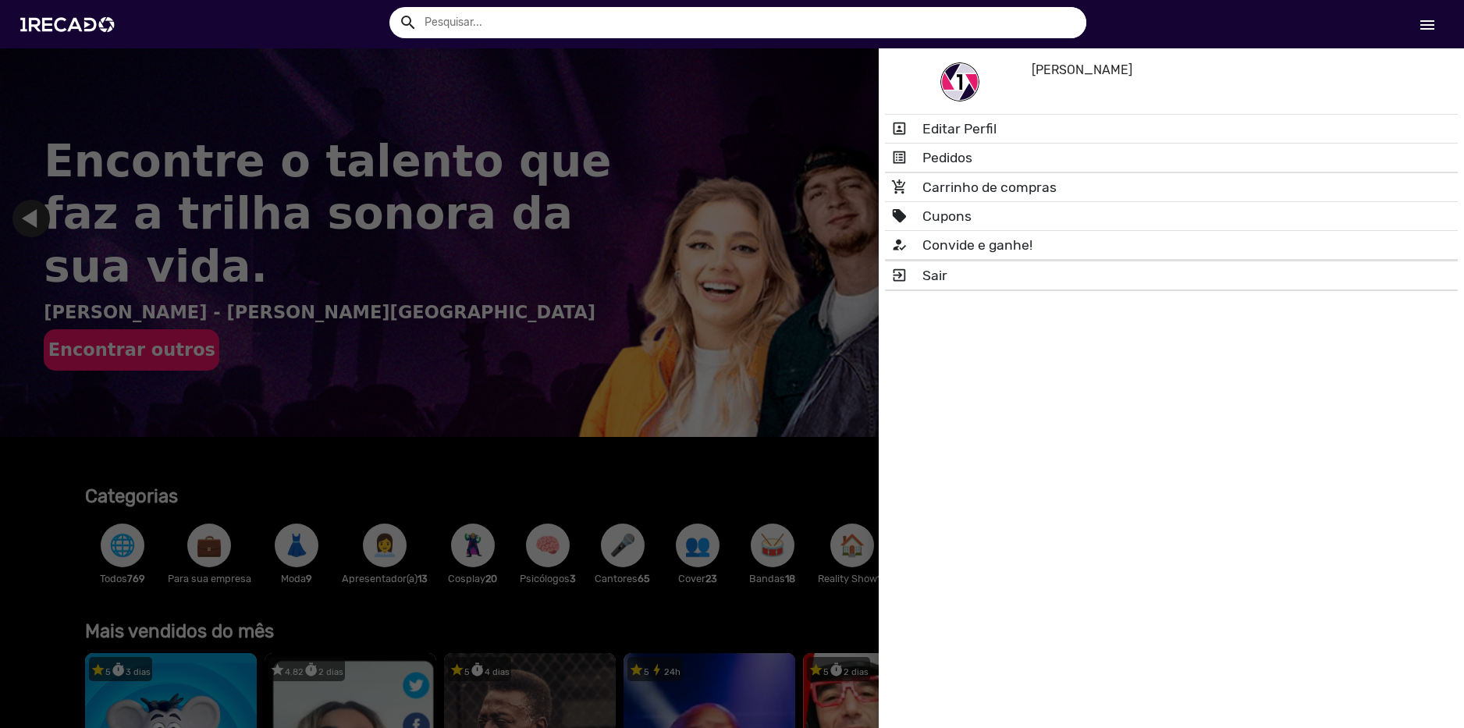
click at [1431, 30] on mat-icon "menu" at bounding box center [1427, 25] width 19 height 19
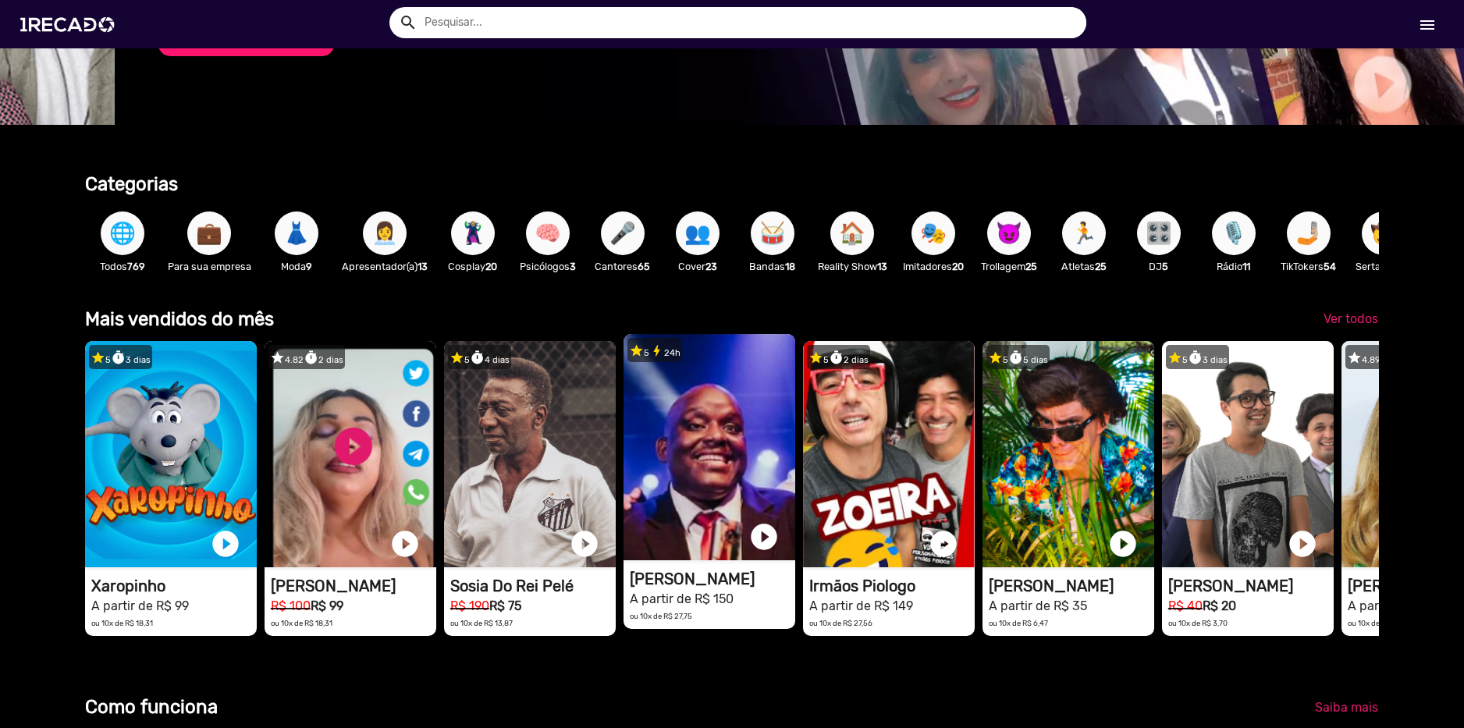
scroll to position [0, 1452]
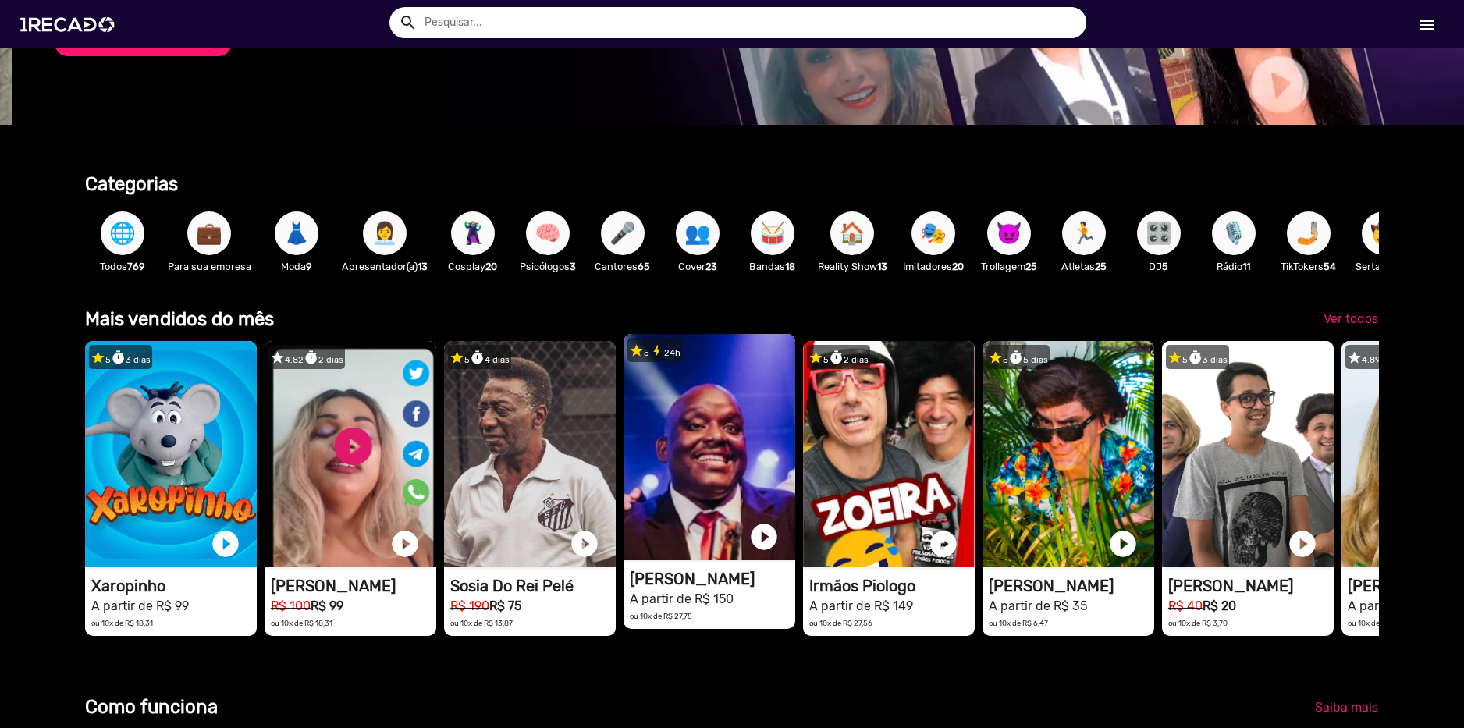
click at [257, 426] on video "1RECADO vídeos dedicados para fãs e empresas" at bounding box center [171, 454] width 172 height 226
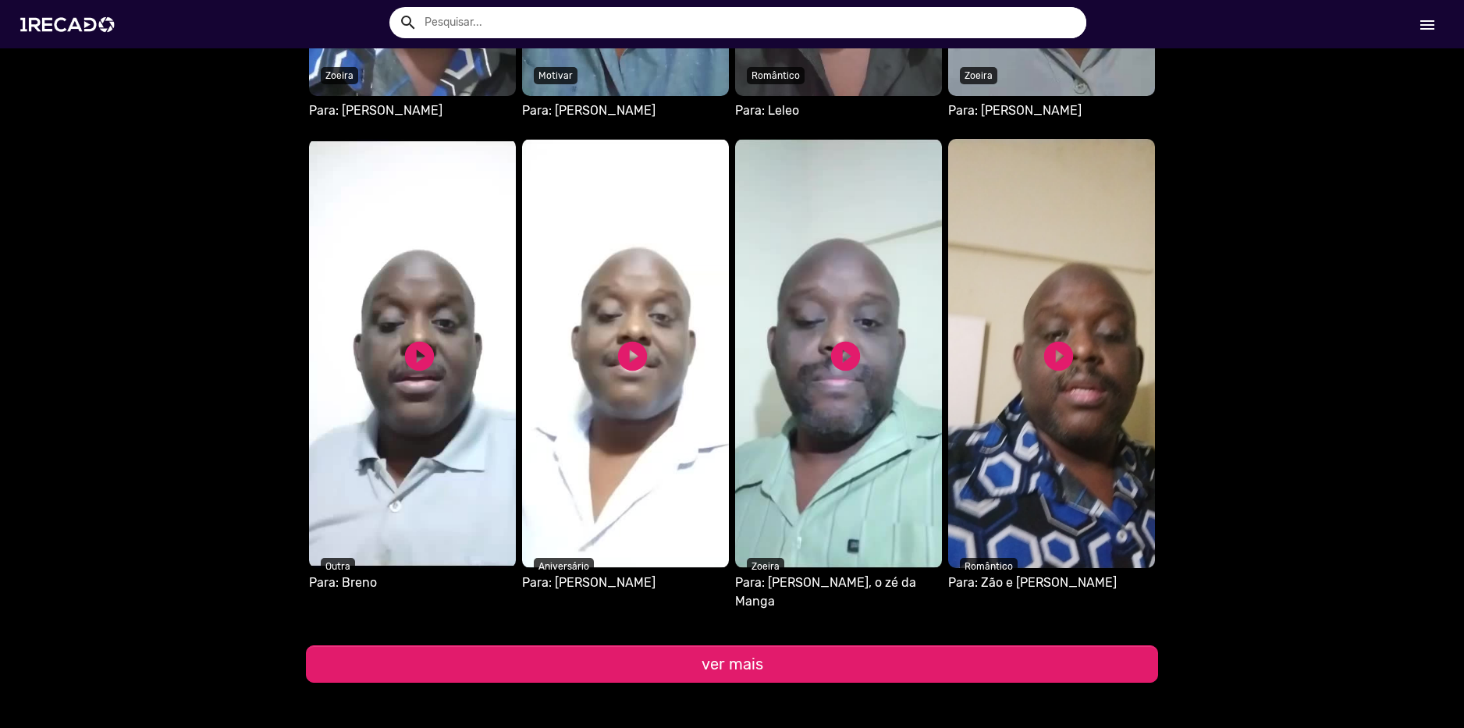
scroll to position [1717, 0]
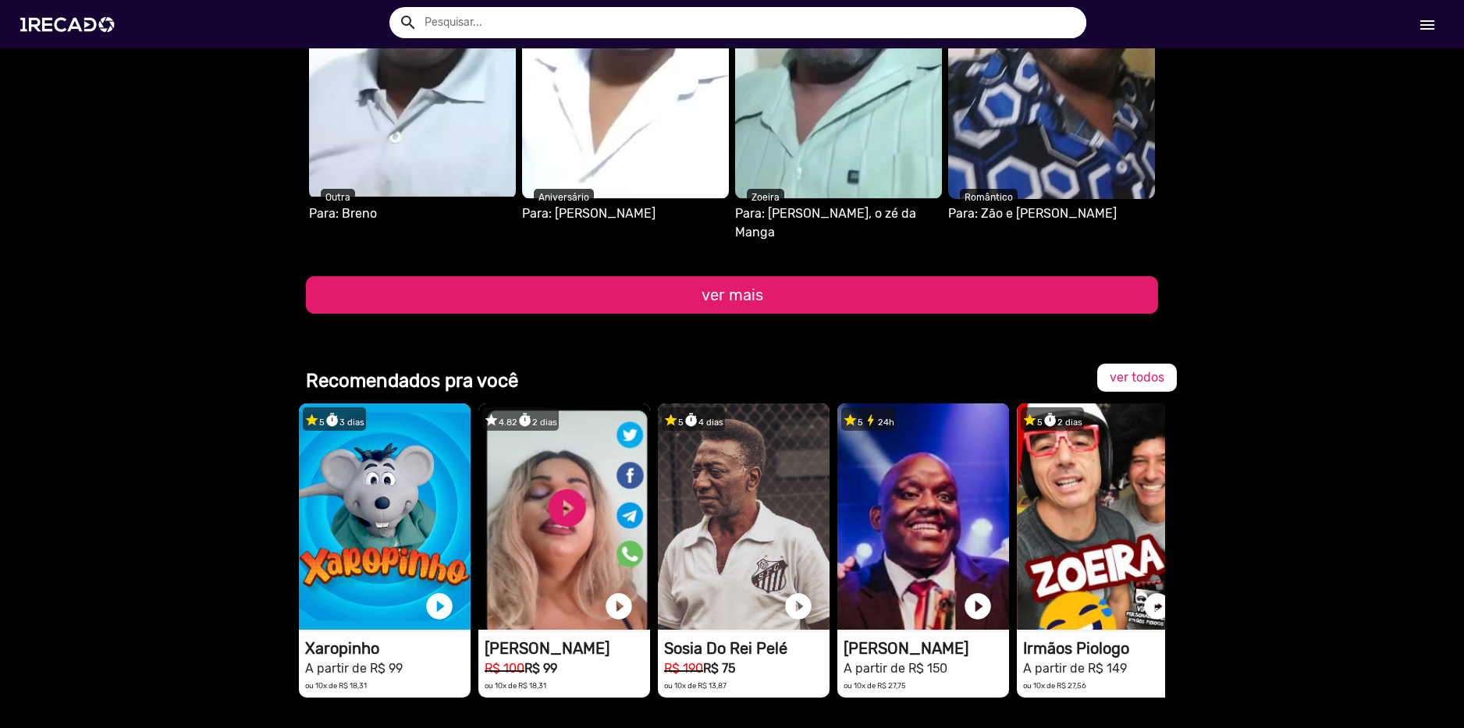
click at [747, 282] on button "ver mais" at bounding box center [732, 294] width 852 height 37
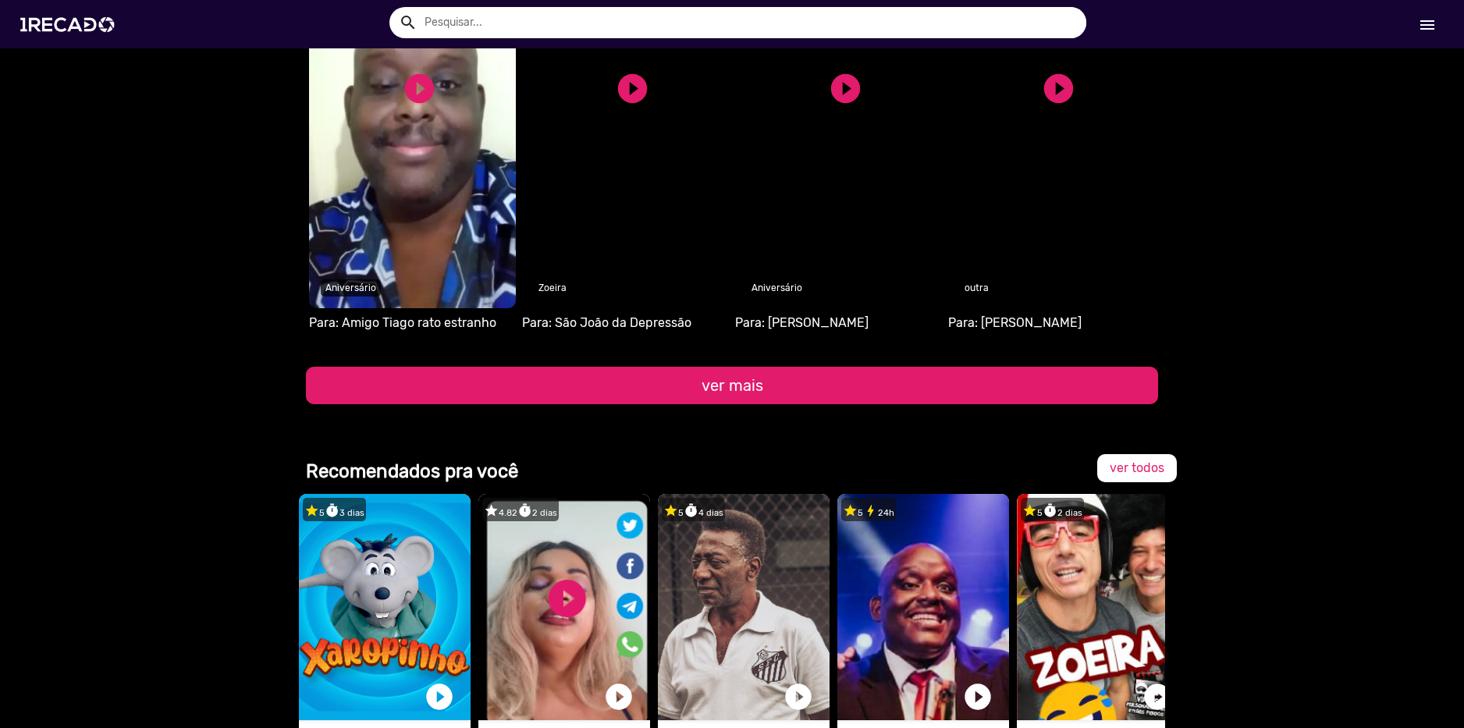
scroll to position [2107, 0]
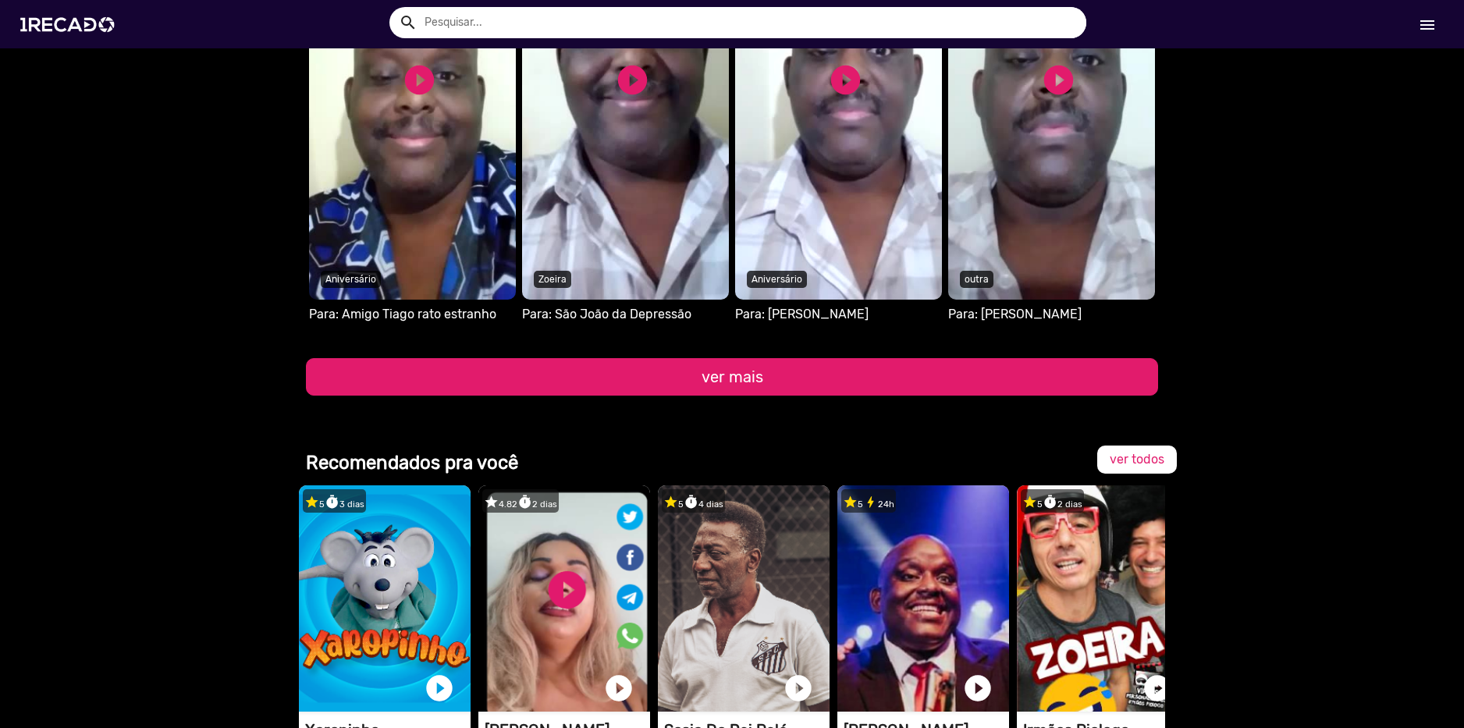
click at [846, 358] on button "ver mais" at bounding box center [732, 376] width 852 height 37
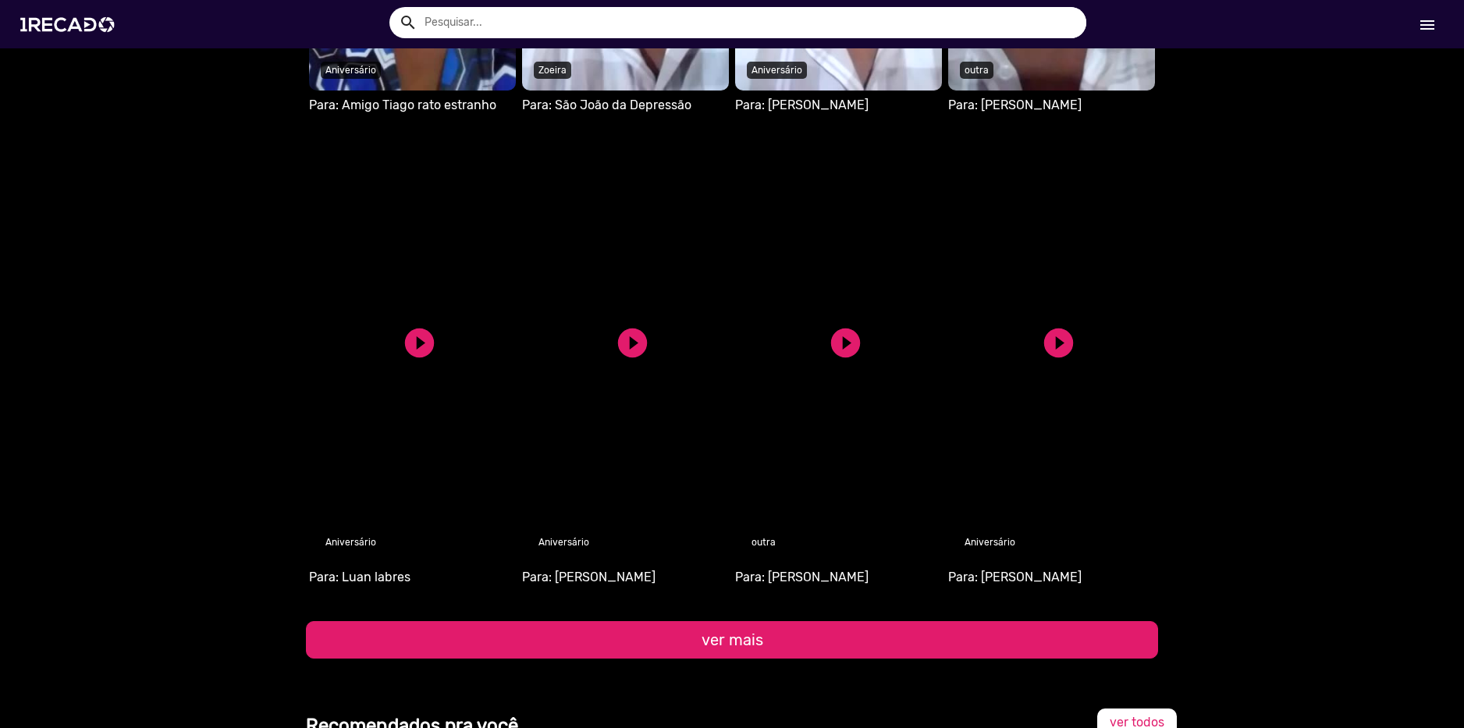
scroll to position [2341, 0]
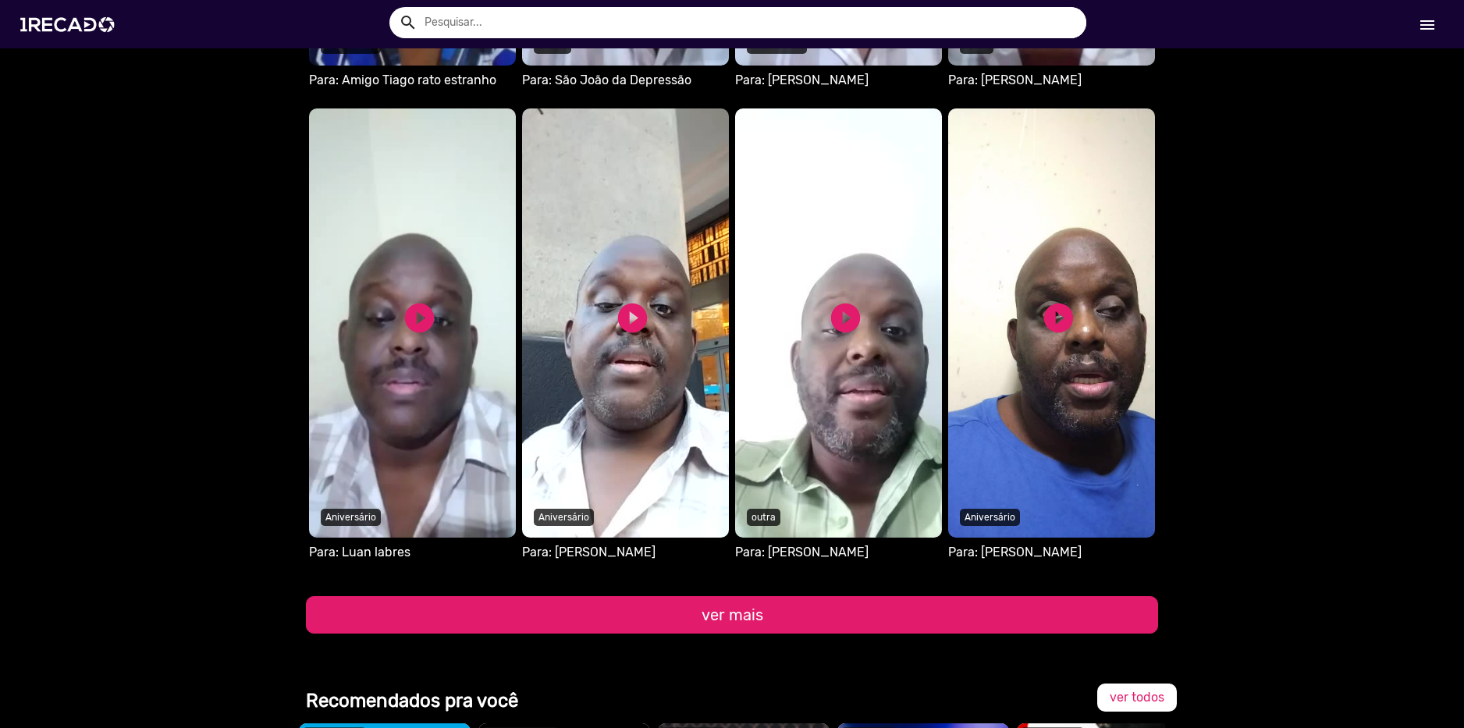
click at [879, 596] on button "ver mais" at bounding box center [732, 614] width 852 height 37
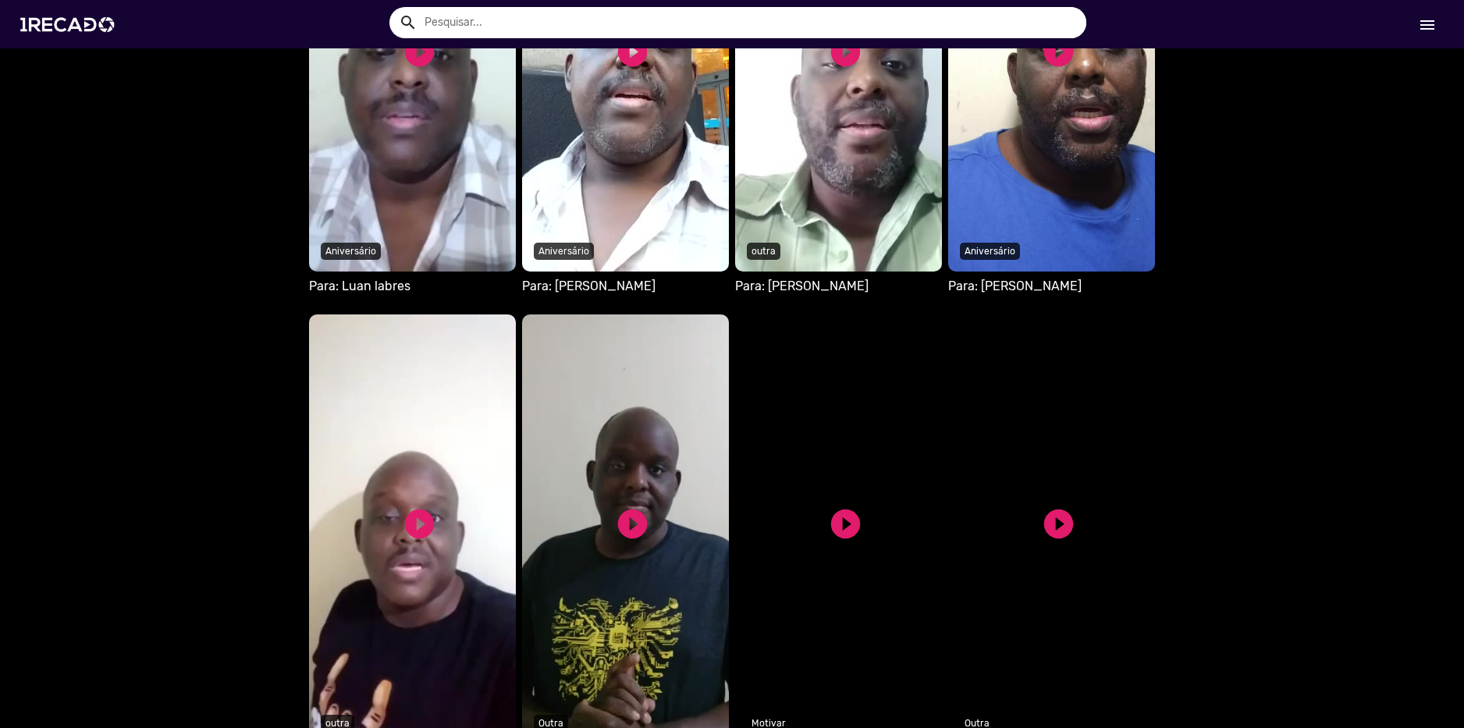
scroll to position [2731, 0]
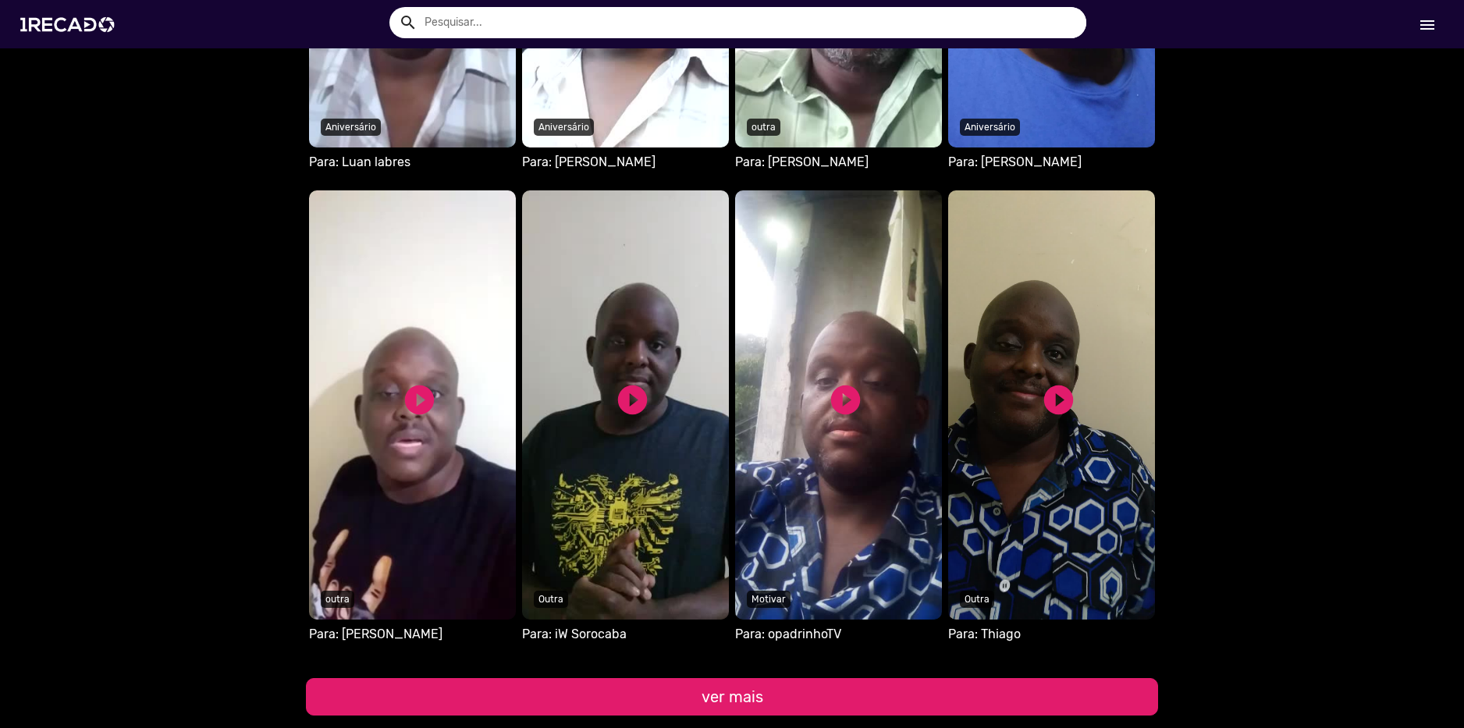
click at [933, 678] on button "ver mais" at bounding box center [732, 696] width 852 height 37
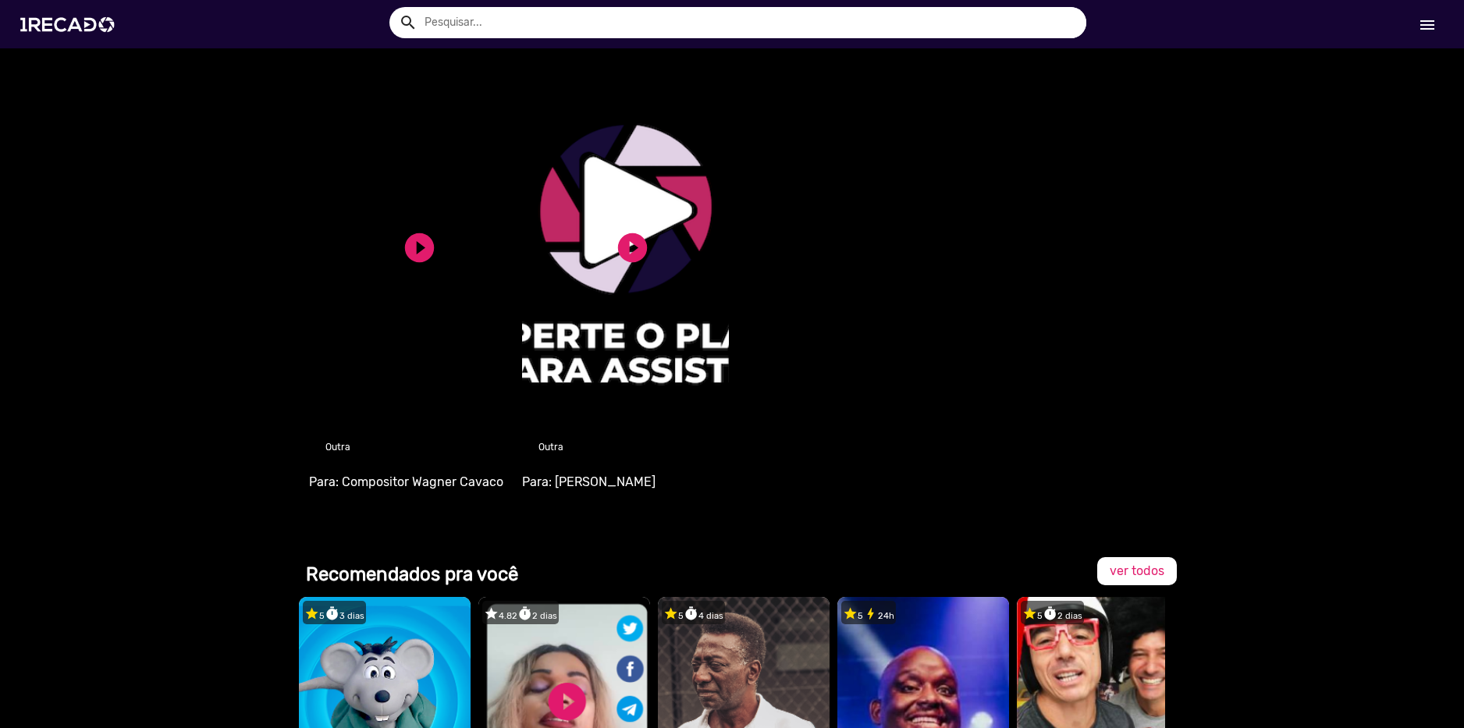
scroll to position [3043, 0]
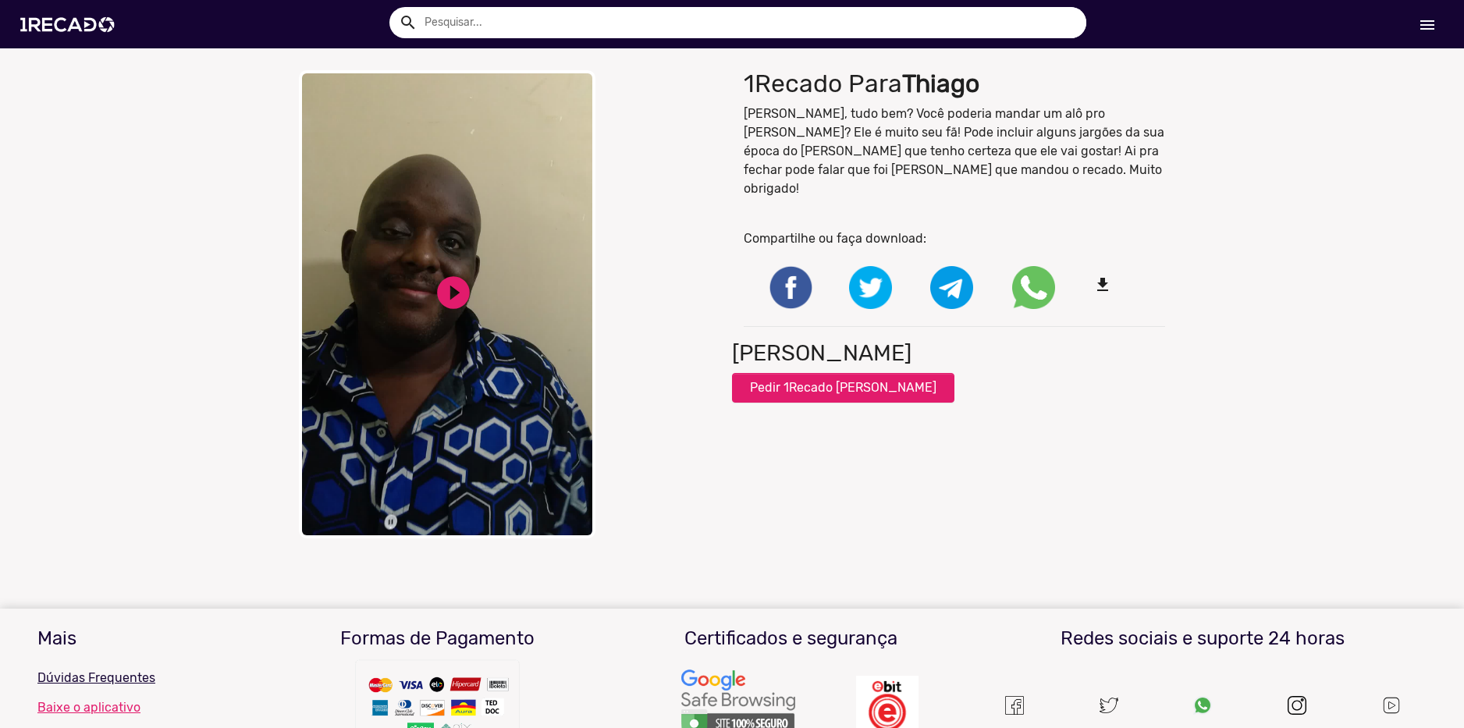
click at [427, 261] on video "Your browser does not support HTML5 video." at bounding box center [447, 304] width 297 height 468
click at [449, 302] on link "pause_circle" at bounding box center [453, 292] width 39 height 39
click at [450, 303] on link "play_circle_filled" at bounding box center [453, 292] width 39 height 39
click at [1288, 489] on div "close Your browser does not support HTML5 video. play_circle_filled play_circle…" at bounding box center [732, 304] width 1464 height 484
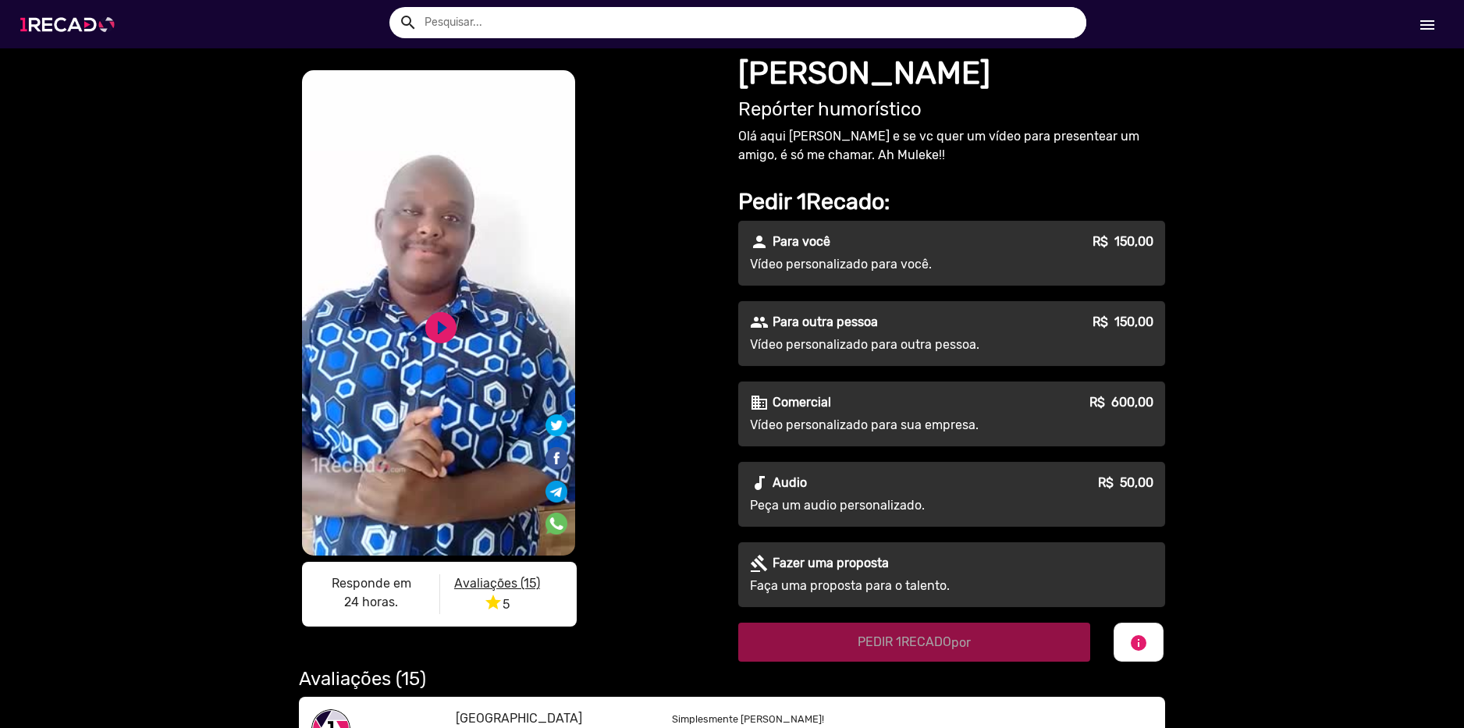
click at [72, 23] on img at bounding box center [71, 24] width 118 height 66
